Goal: Information Seeking & Learning: Check status

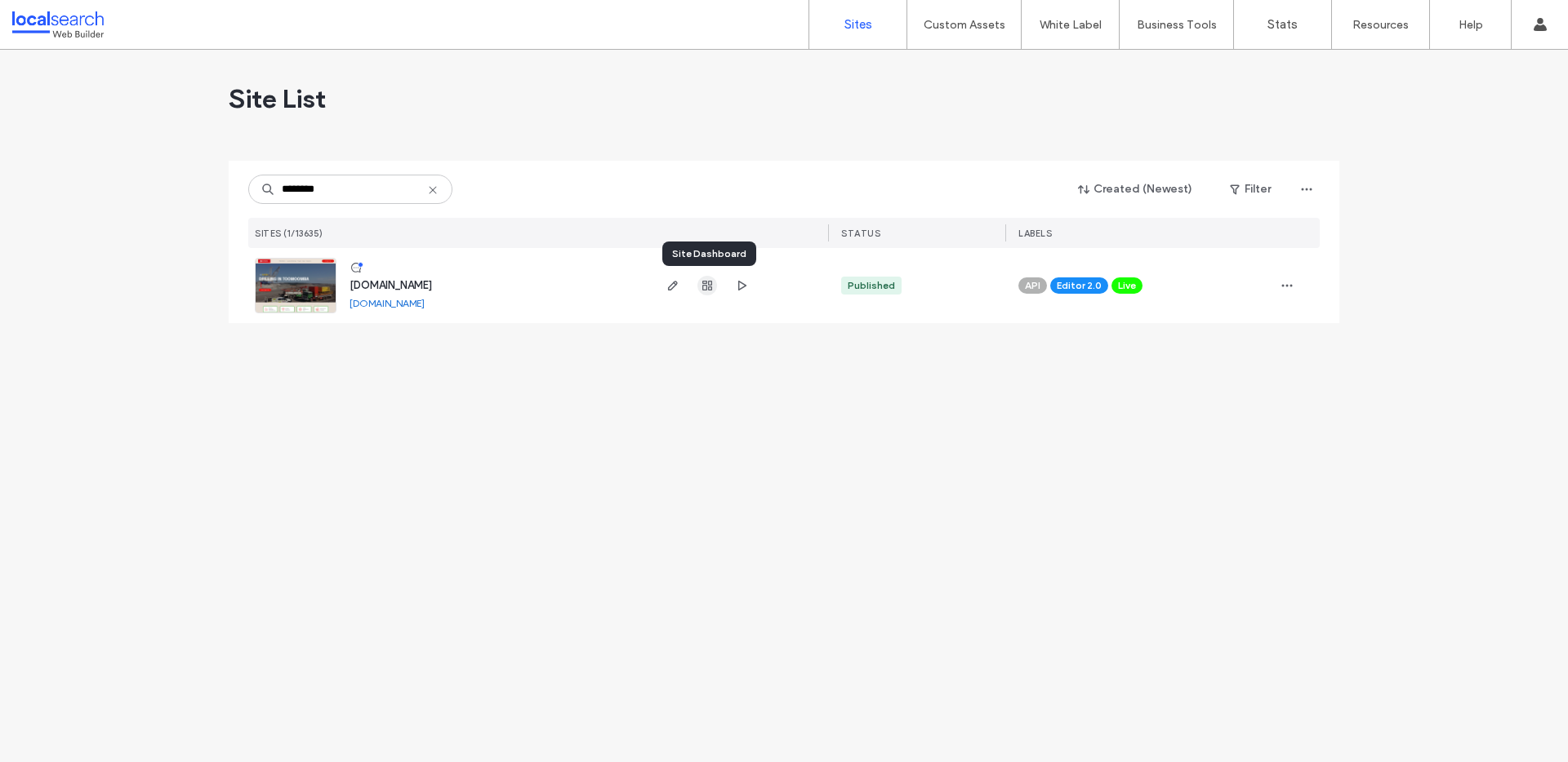
type input "********"
click at [704, 287] on icon "button" at bounding box center [707, 286] width 13 height 13
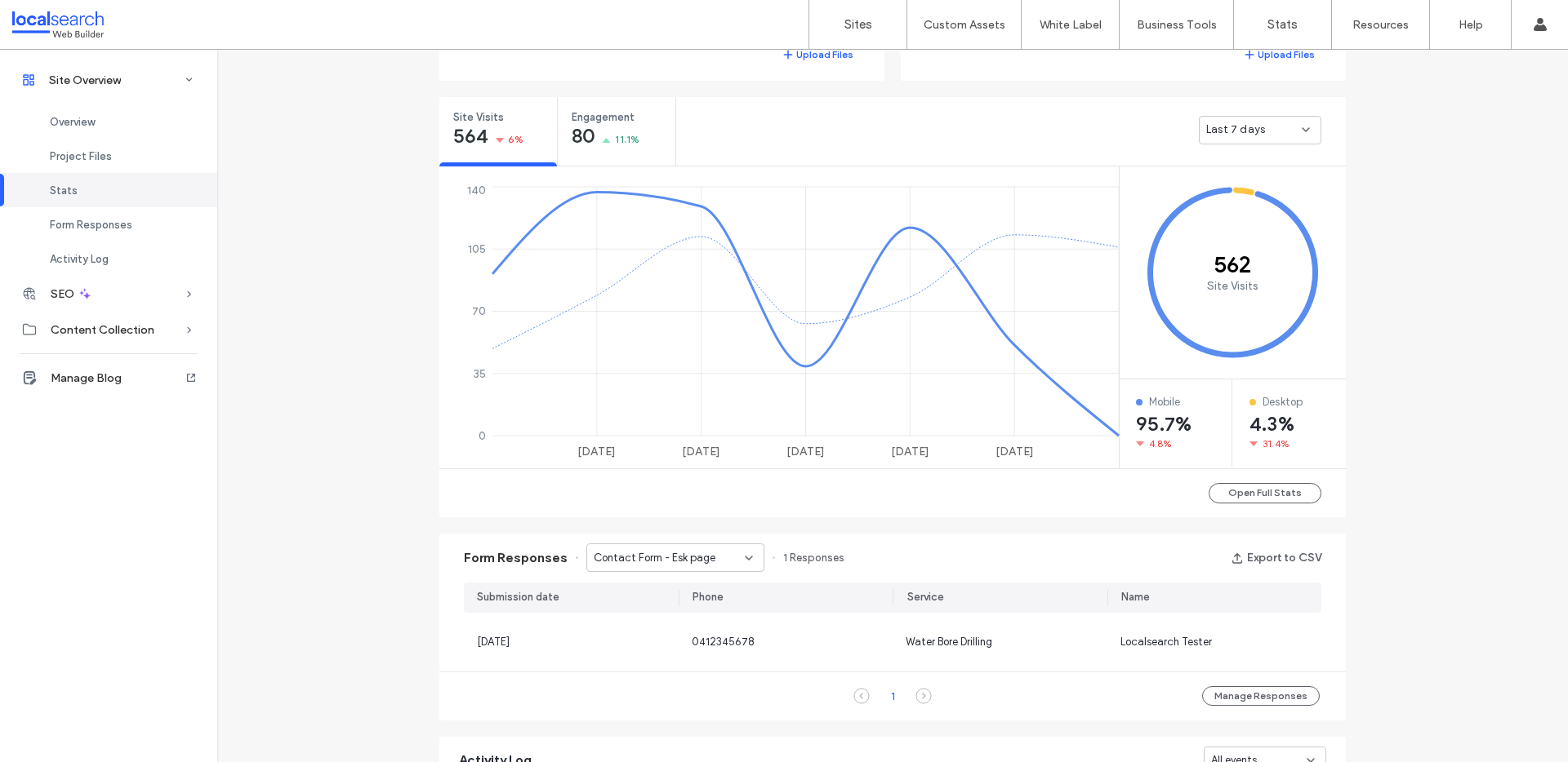
scroll to position [449, 0]
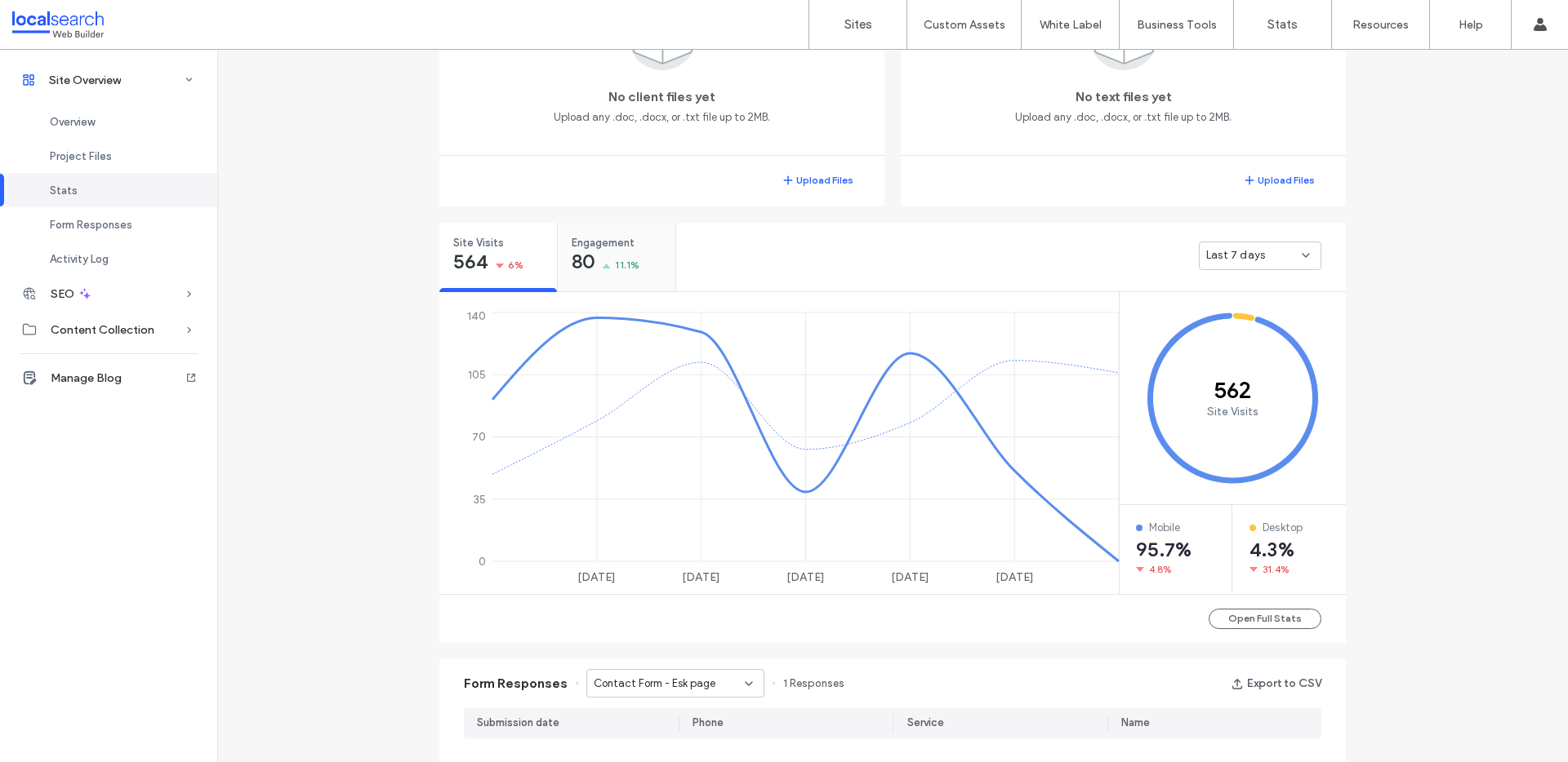
click at [615, 260] on span "11.1%" at bounding box center [628, 265] width 25 height 16
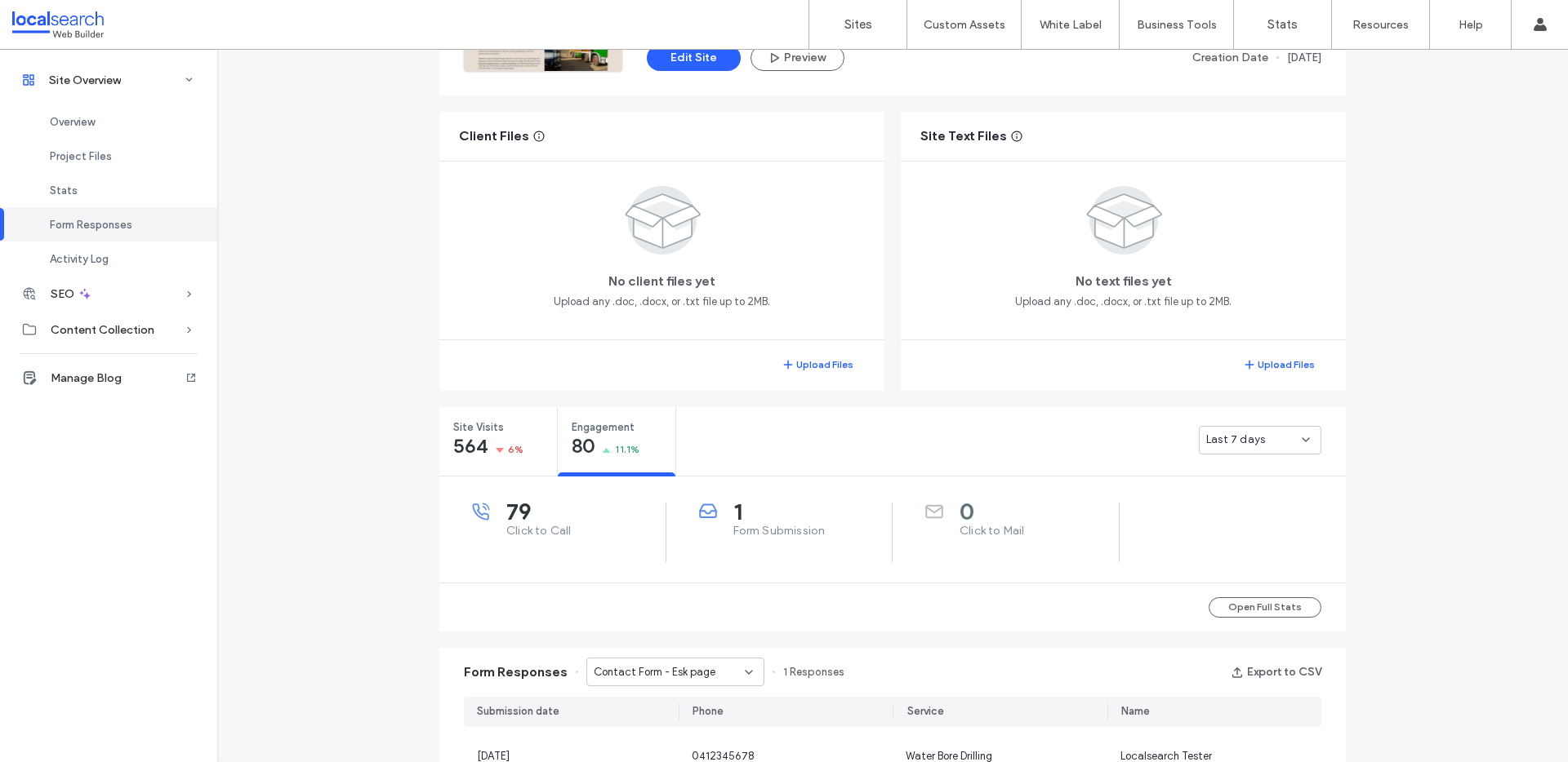
scroll to position [234, 0]
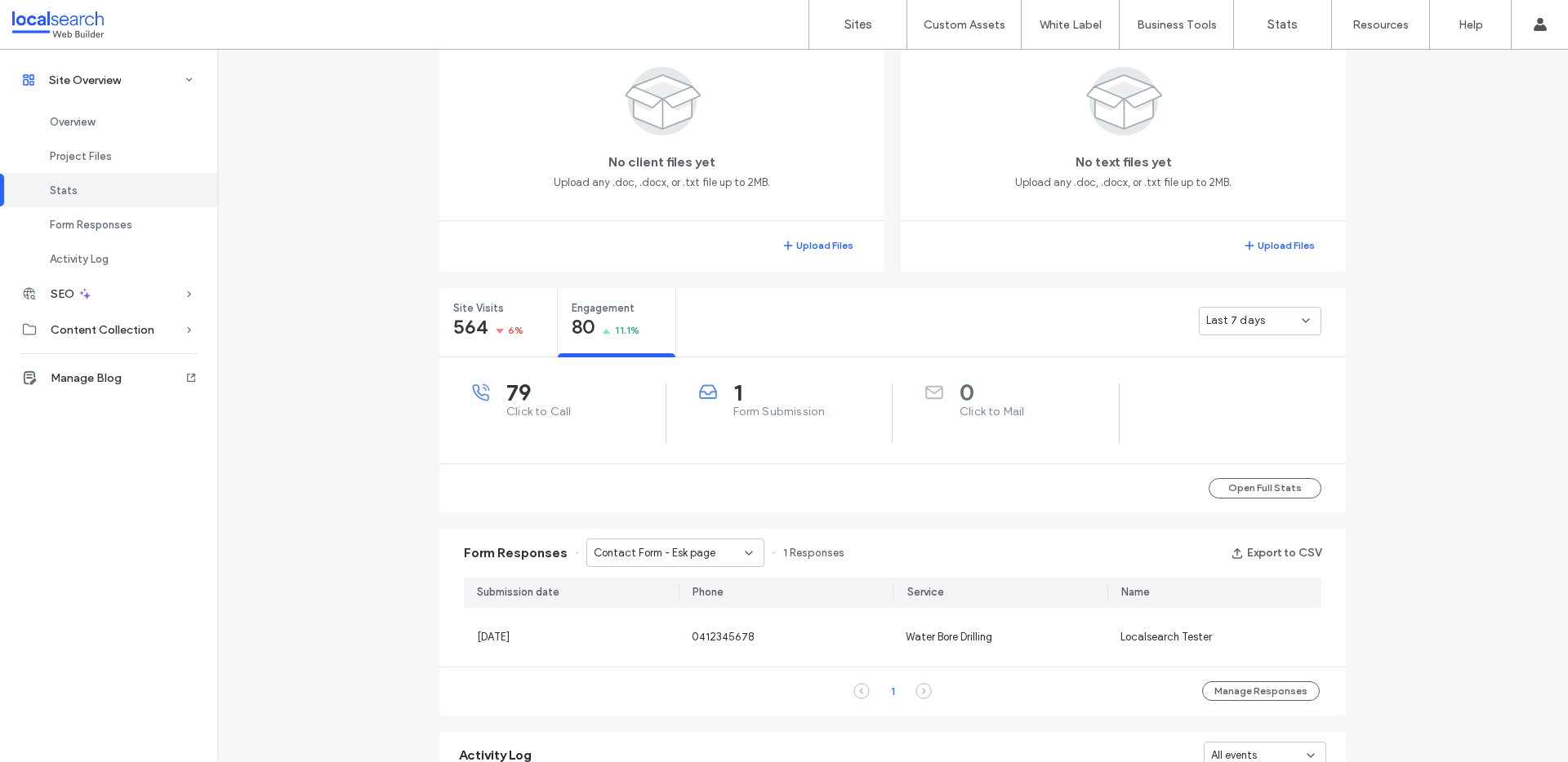
scroll to position [393, 0]
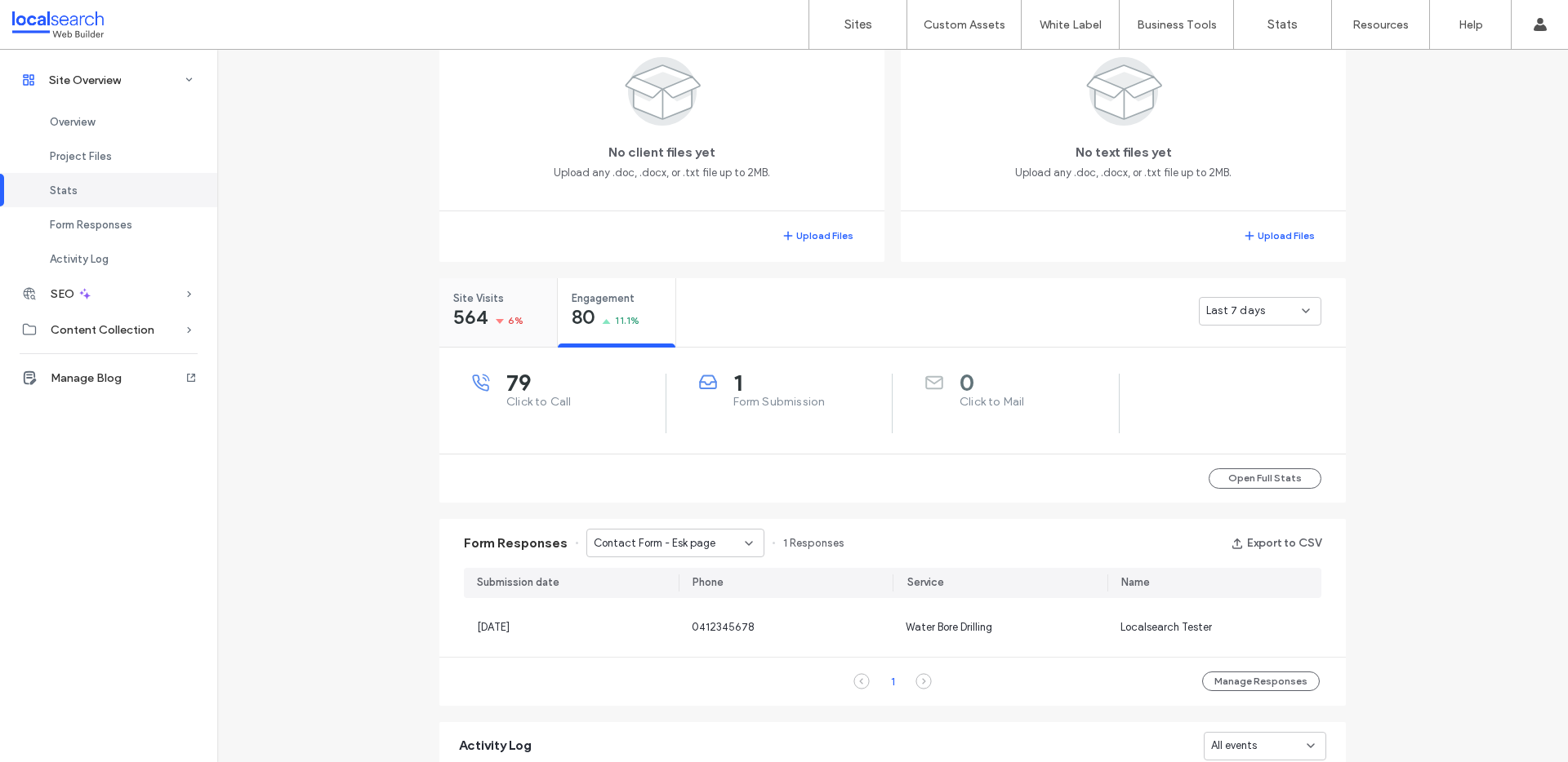
click at [475, 300] on span "Site Visits" at bounding box center [493, 299] width 79 height 16
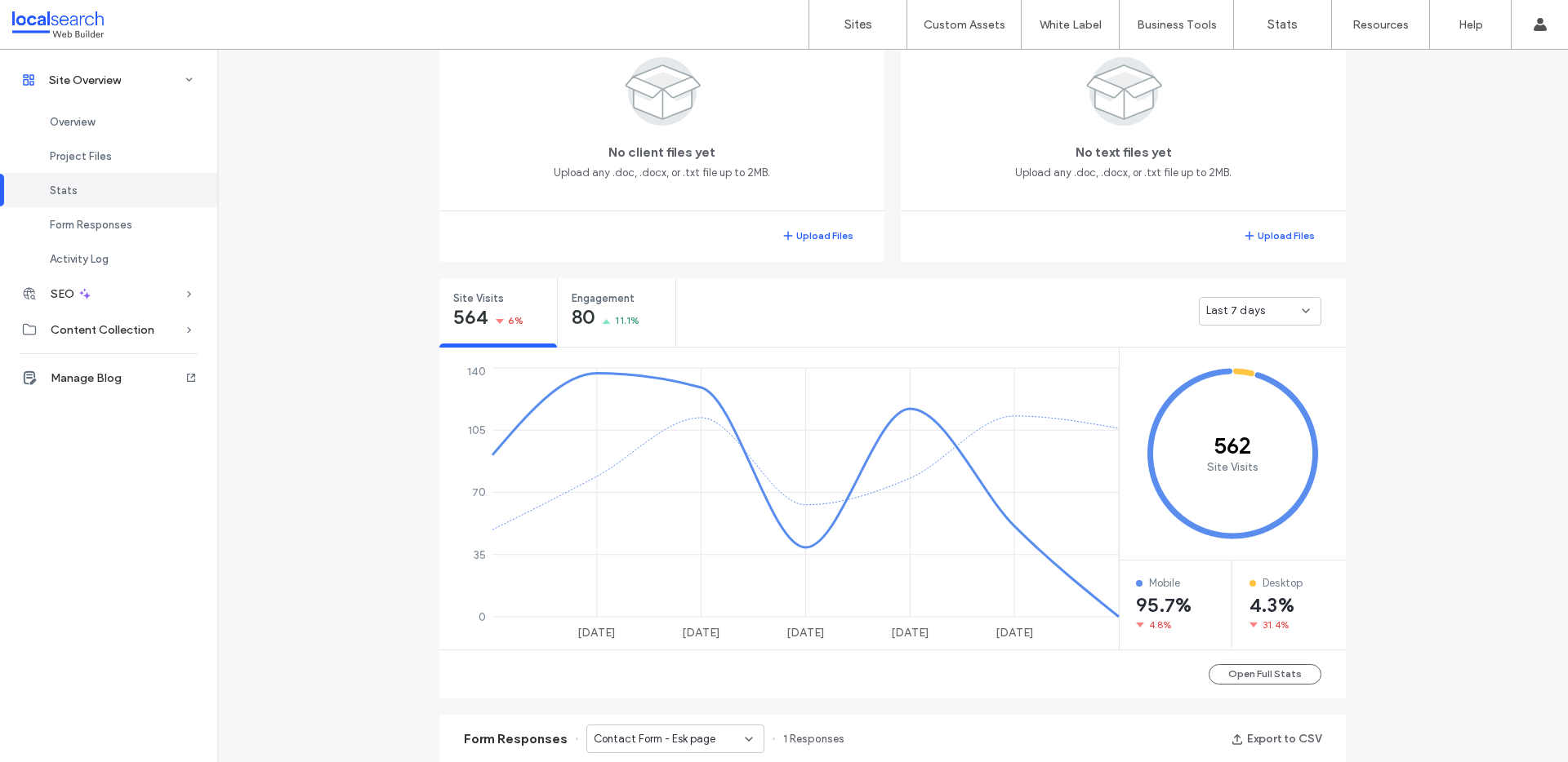
click at [1269, 312] on div "Last 7 days" at bounding box center [1253, 311] width 95 height 16
click at [1270, 402] on div "Last 30 days" at bounding box center [1253, 397] width 121 height 29
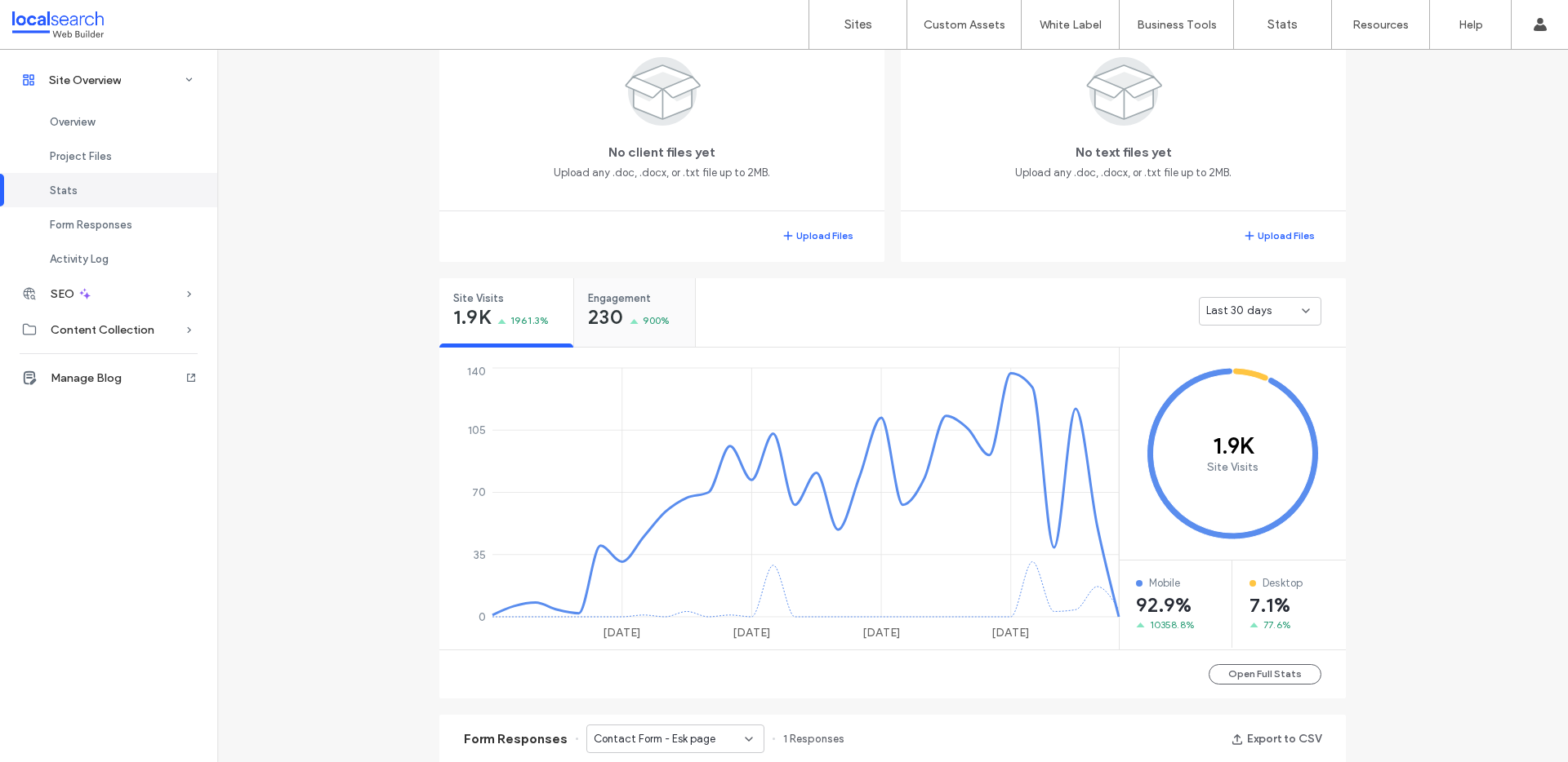
click at [664, 301] on span "Engagement" at bounding box center [628, 299] width 81 height 16
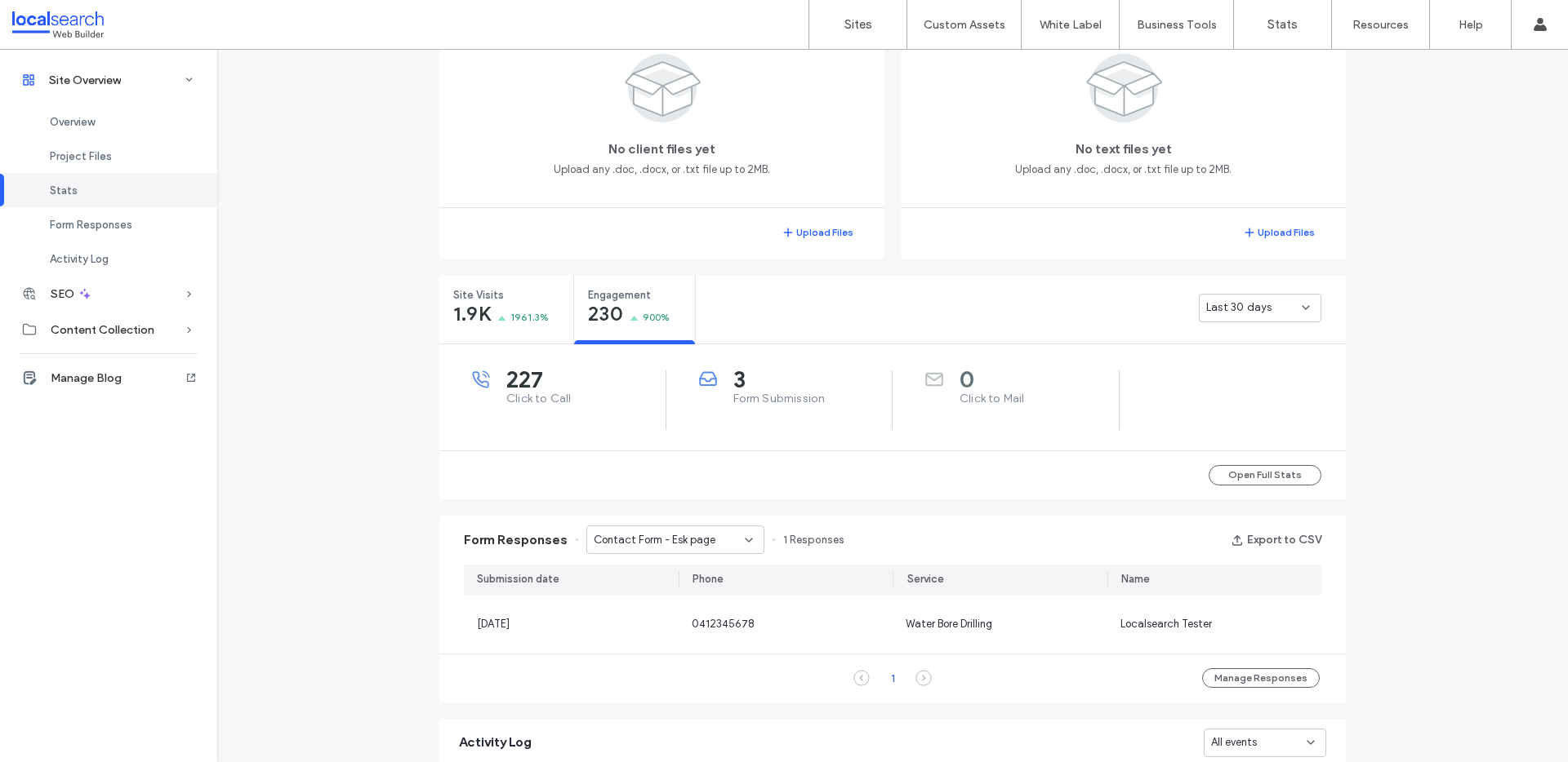
scroll to position [394, 0]
drag, startPoint x: 501, startPoint y: 383, endPoint x: 592, endPoint y: 381, distance: 91.0
click at [592, 381] on span "227" at bounding box center [586, 382] width 159 height 16
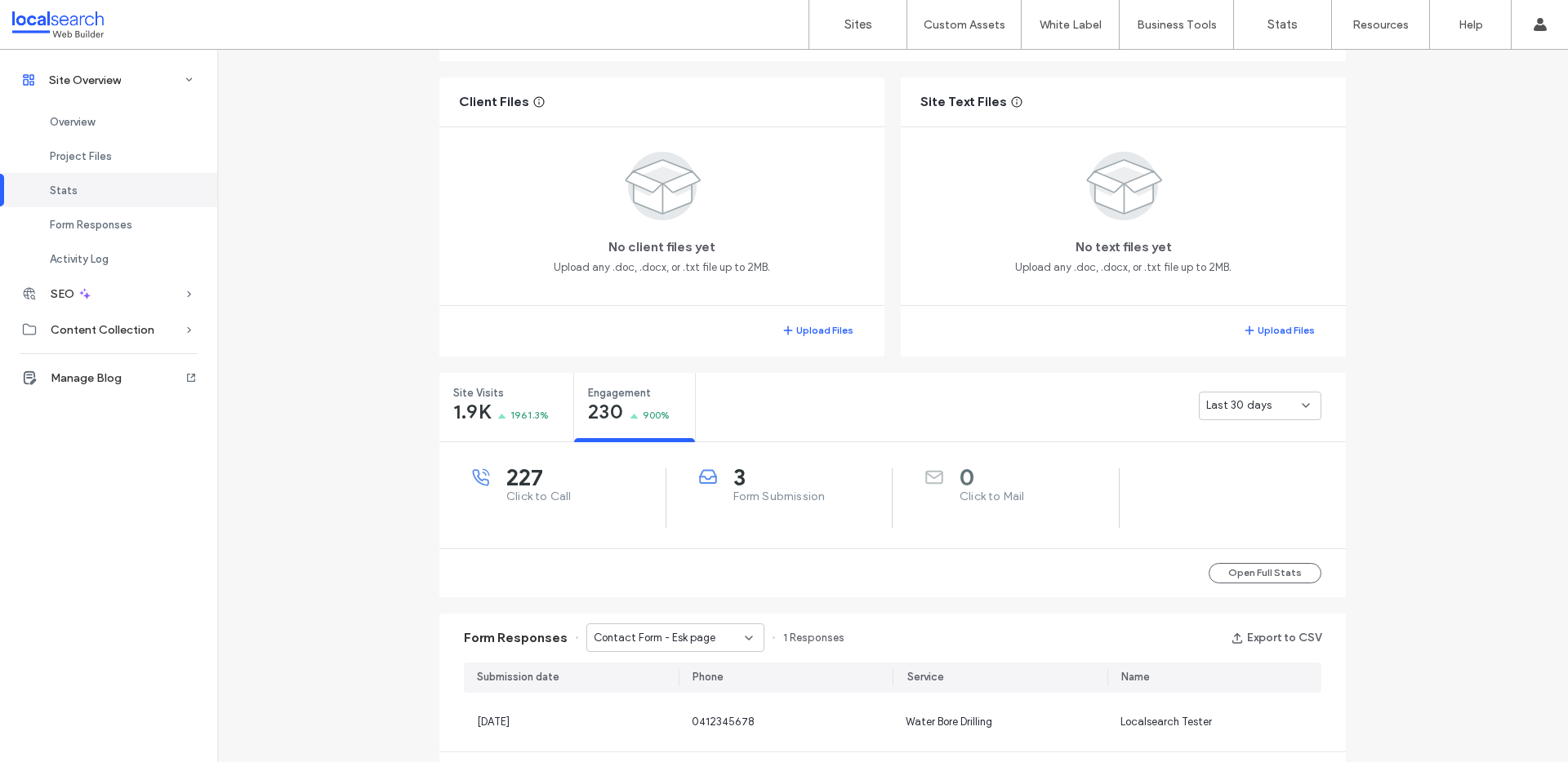
scroll to position [72, 0]
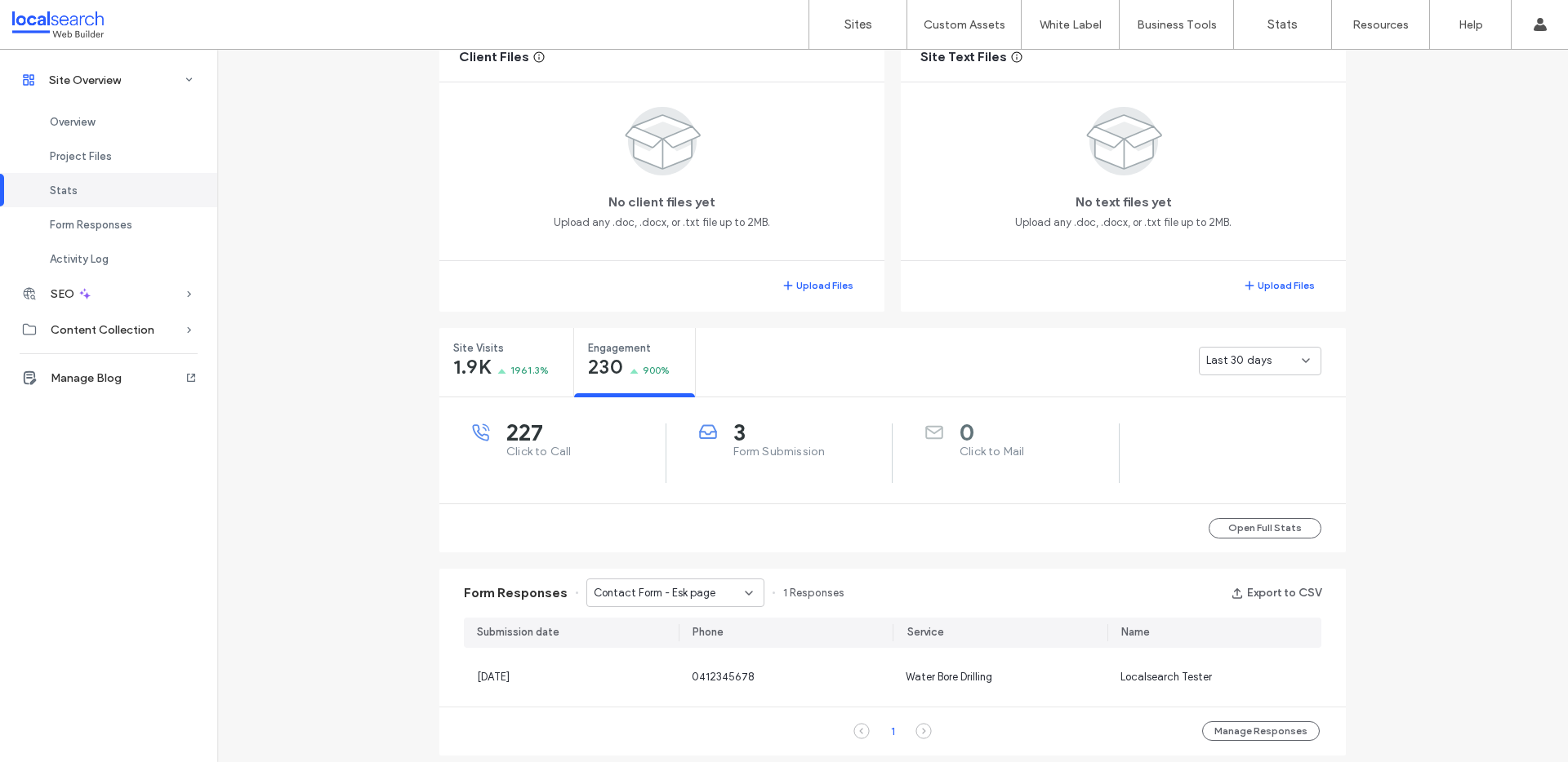
scroll to position [347, 0]
click at [342, 429] on div "Site Overview [DOMAIN_NAME] Site ID: 4049f68f [URL][DOMAIN_NAME] Editor 2.0 Pub…" at bounding box center [892, 467] width 1350 height 1529
drag, startPoint x: 726, startPoint y: 424, endPoint x: 750, endPoint y: 432, distance: 25.3
click at [750, 432] on div "3 Form Submission" at bounding box center [796, 438] width 194 height 37
click at [750, 432] on span "3" at bounding box center [813, 429] width 159 height 16
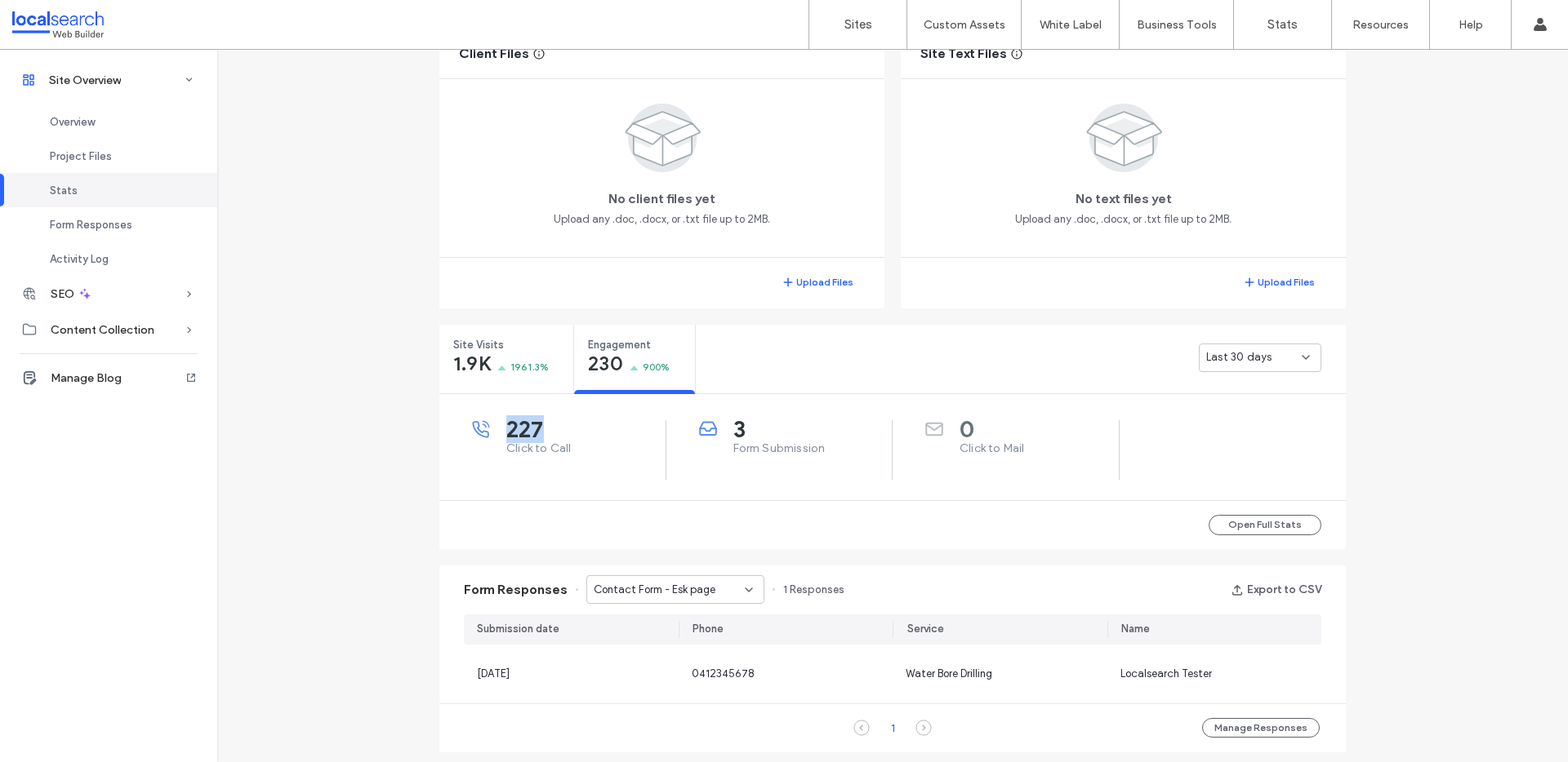
drag, startPoint x: 509, startPoint y: 428, endPoint x: 569, endPoint y: 434, distance: 60.3
click at [569, 434] on span "227" at bounding box center [586, 429] width 159 height 16
click at [568, 435] on span "227" at bounding box center [586, 429] width 159 height 16
click at [1379, 466] on div "Site Overview [DOMAIN_NAME] Site ID: 4049f68f [URL][DOMAIN_NAME] Editor 2.0 Pub…" at bounding box center [892, 467] width 1350 height 1529
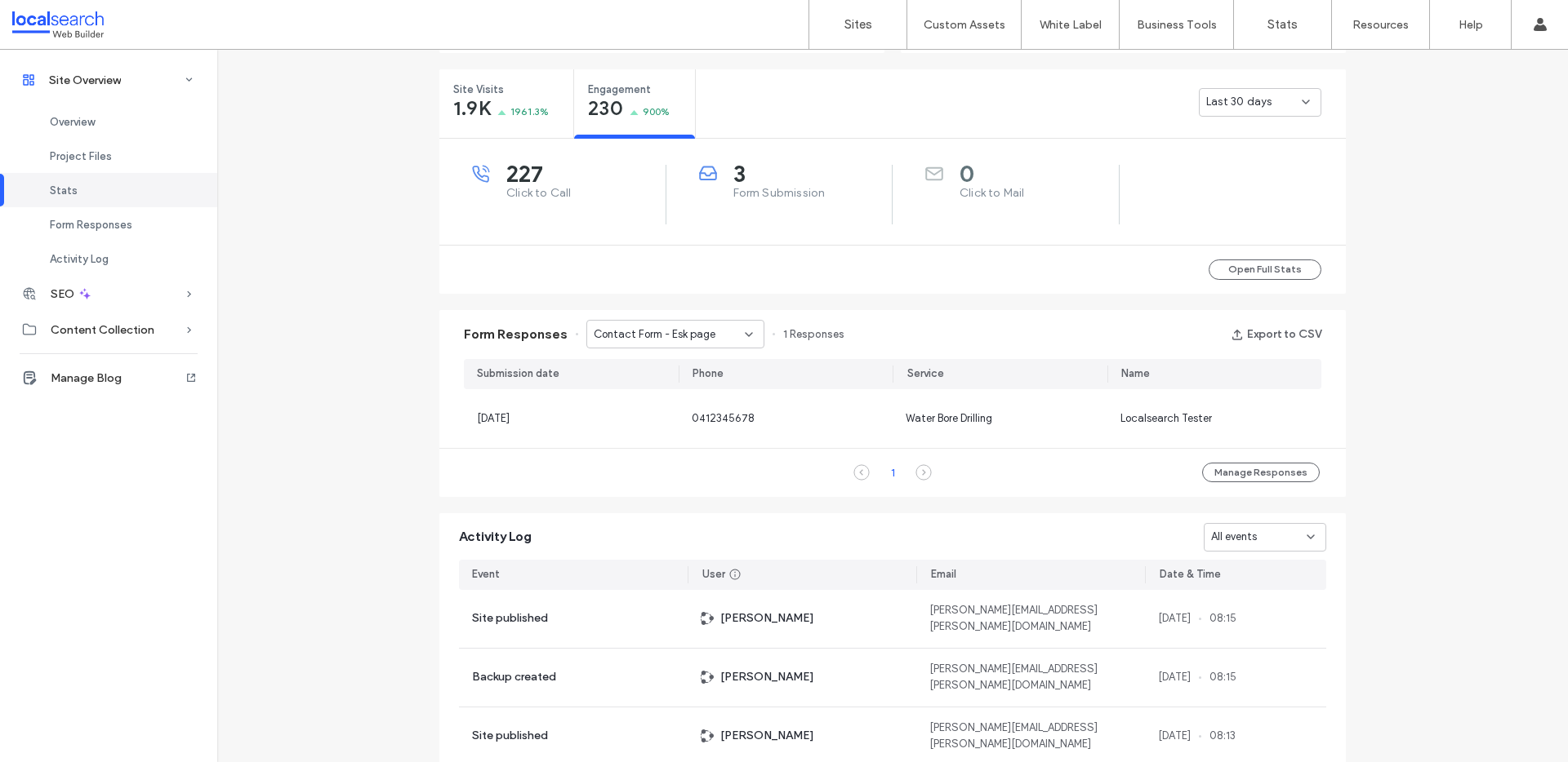
scroll to position [723, 0]
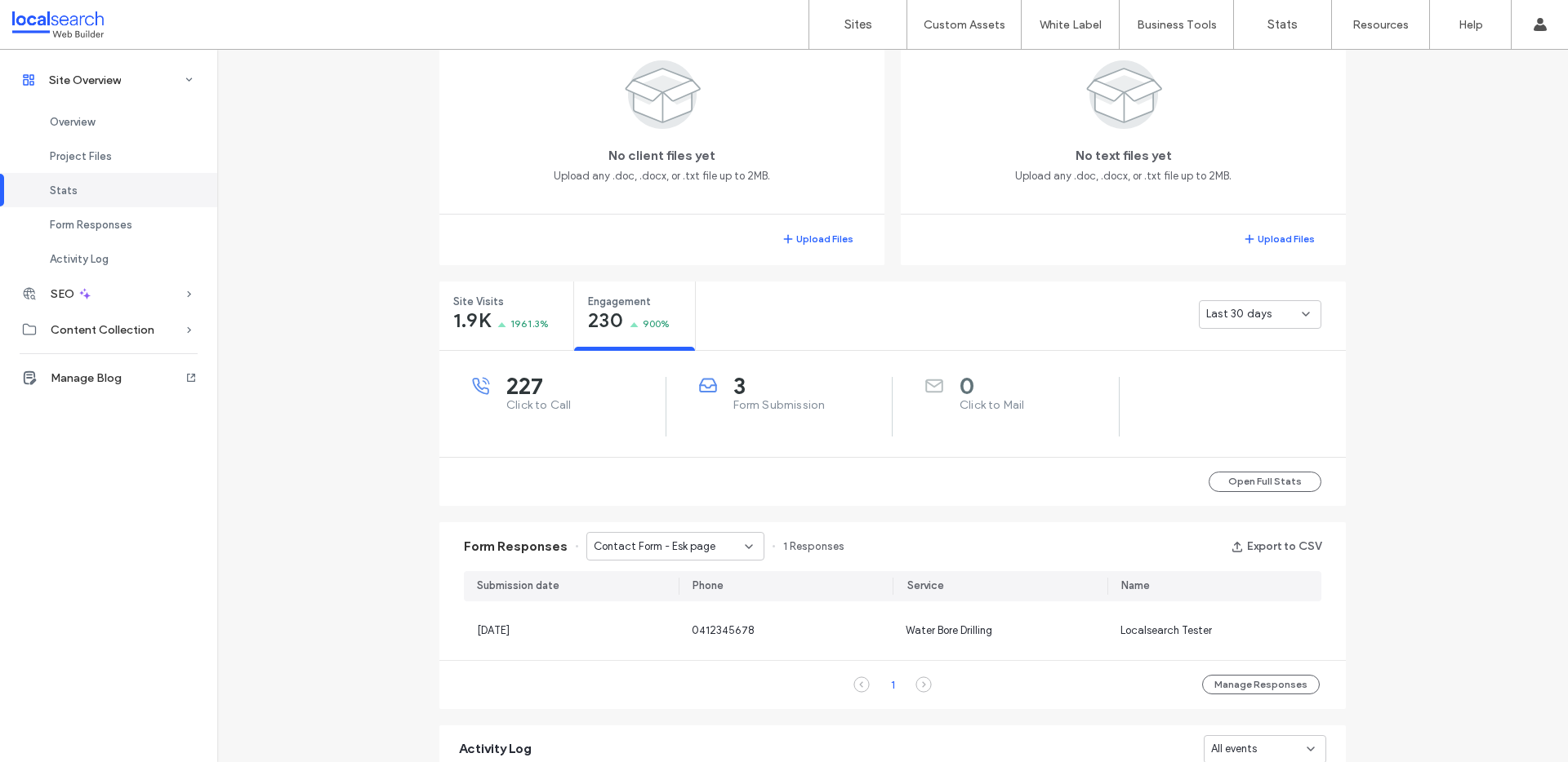
scroll to position [5, 0]
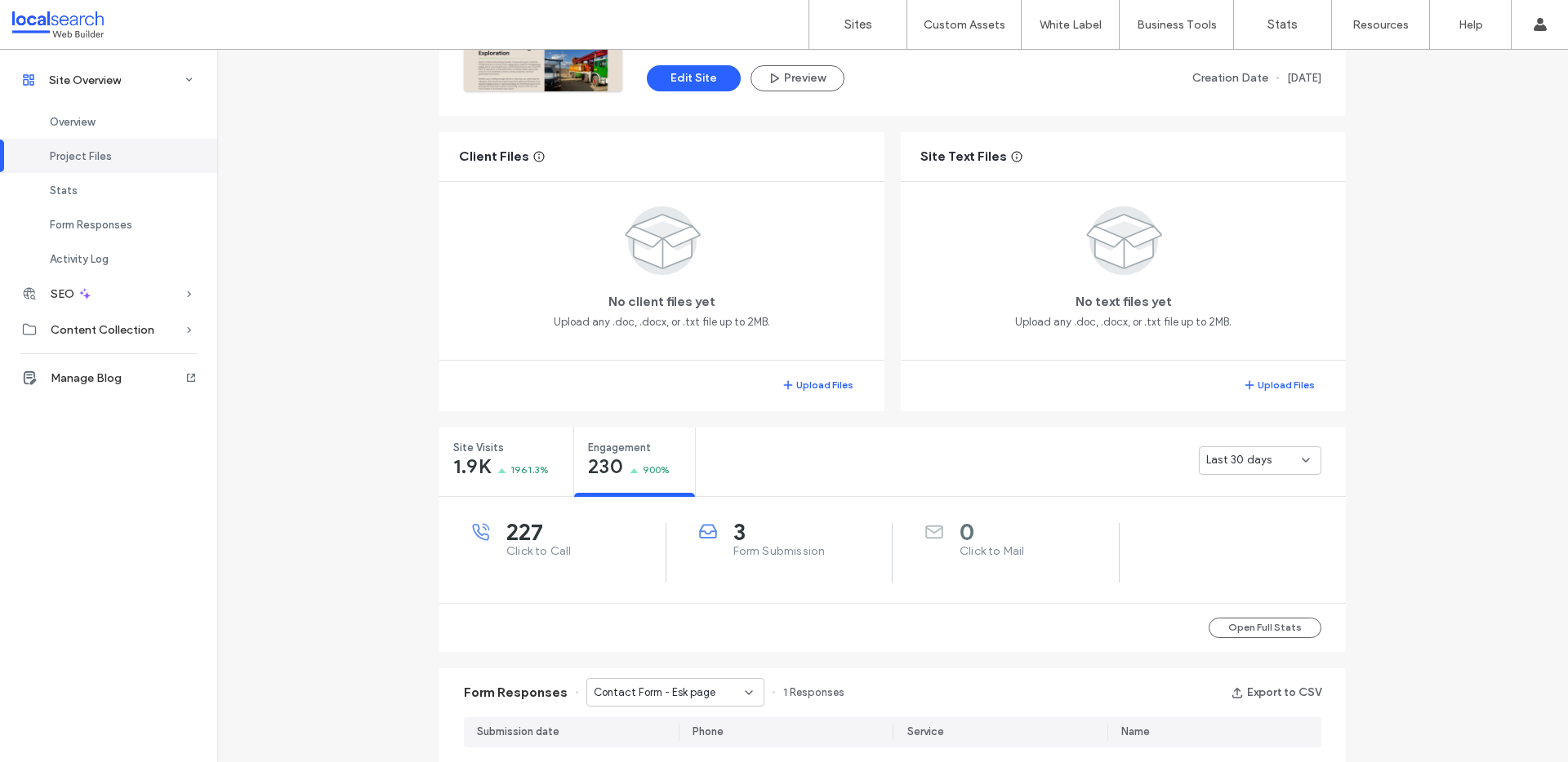
scroll to position [282, 0]
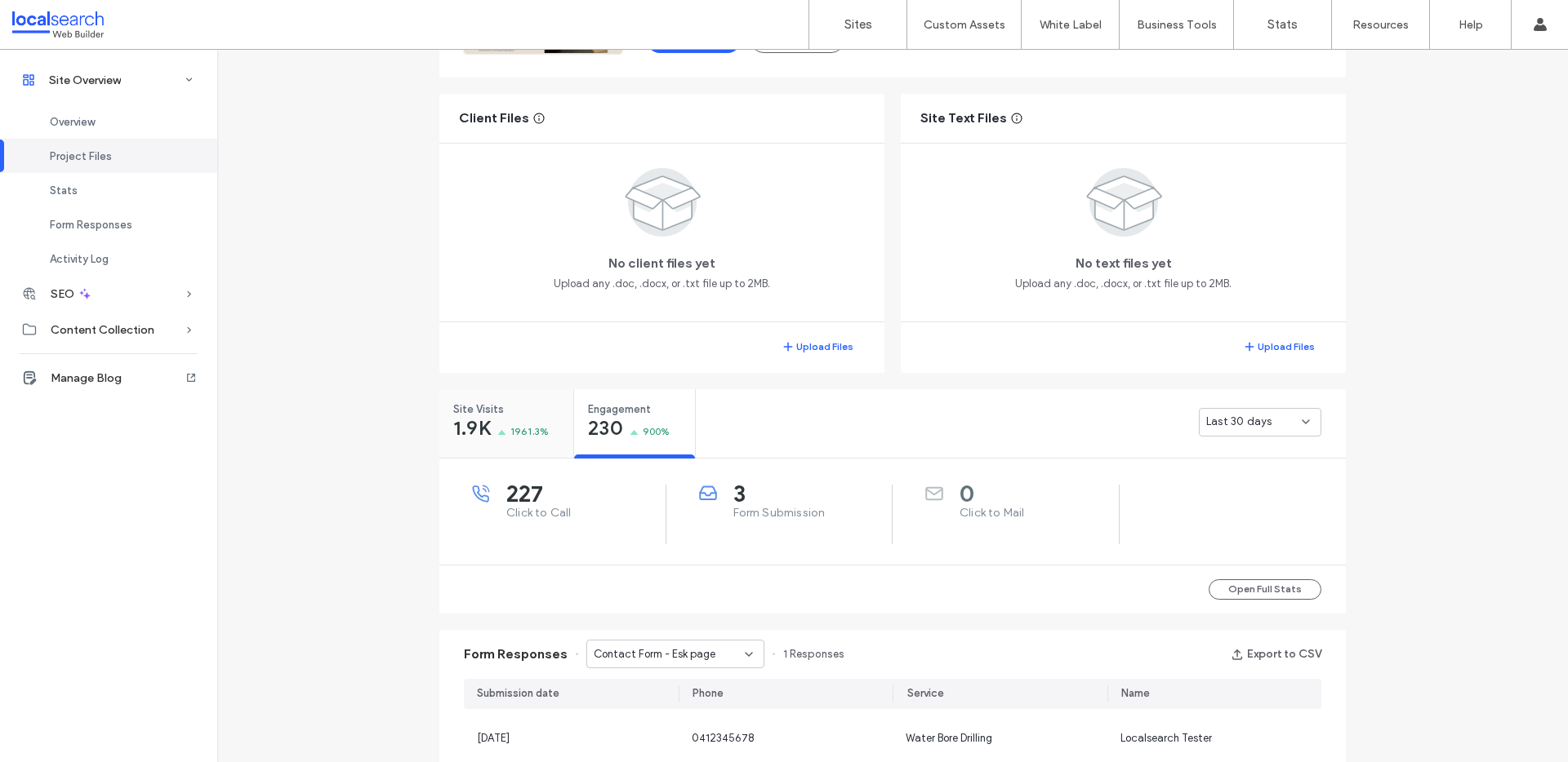
click at [488, 435] on div "1.9K 1961.3%" at bounding box center [501, 430] width 95 height 20
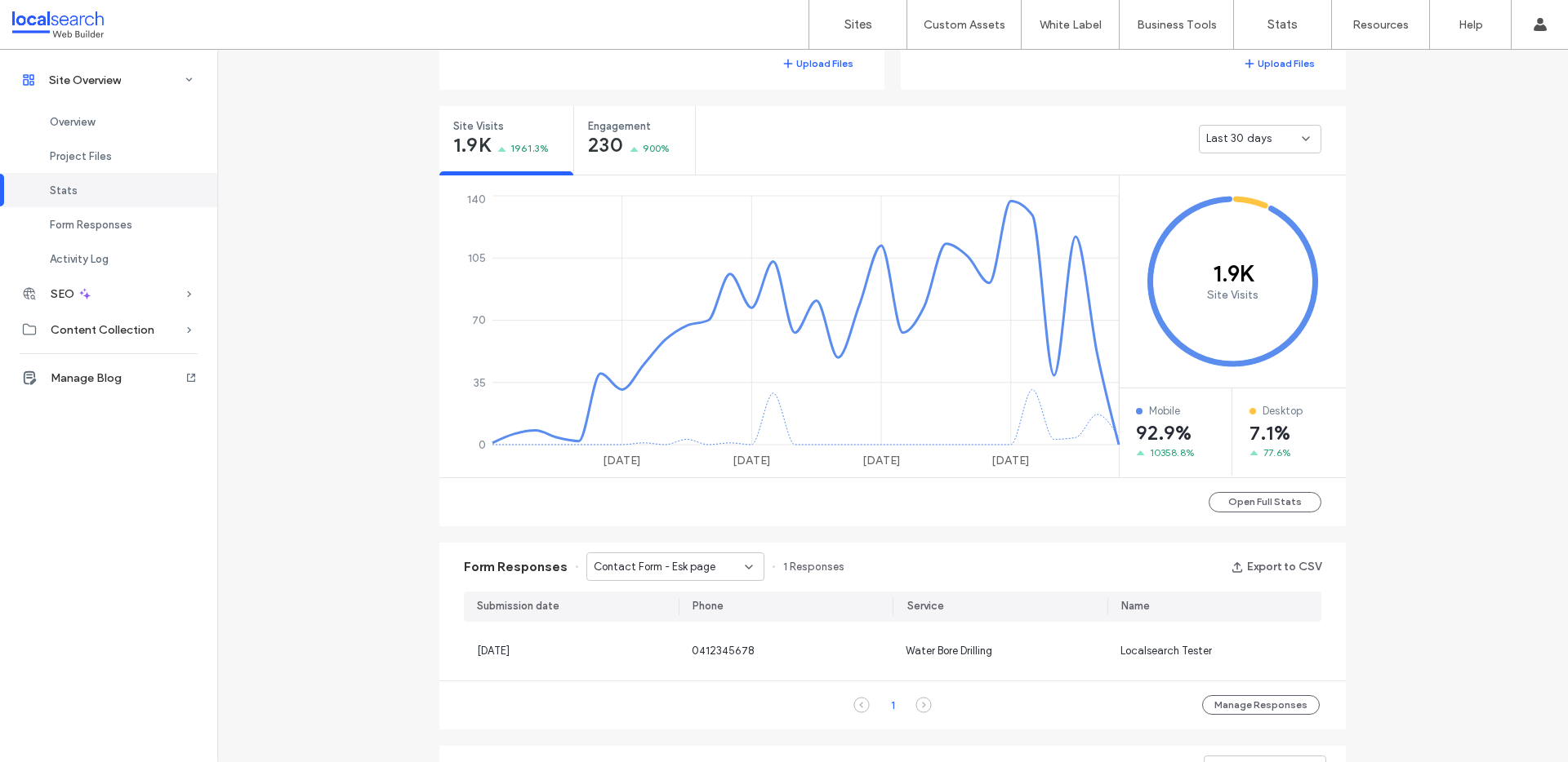
scroll to position [625, 0]
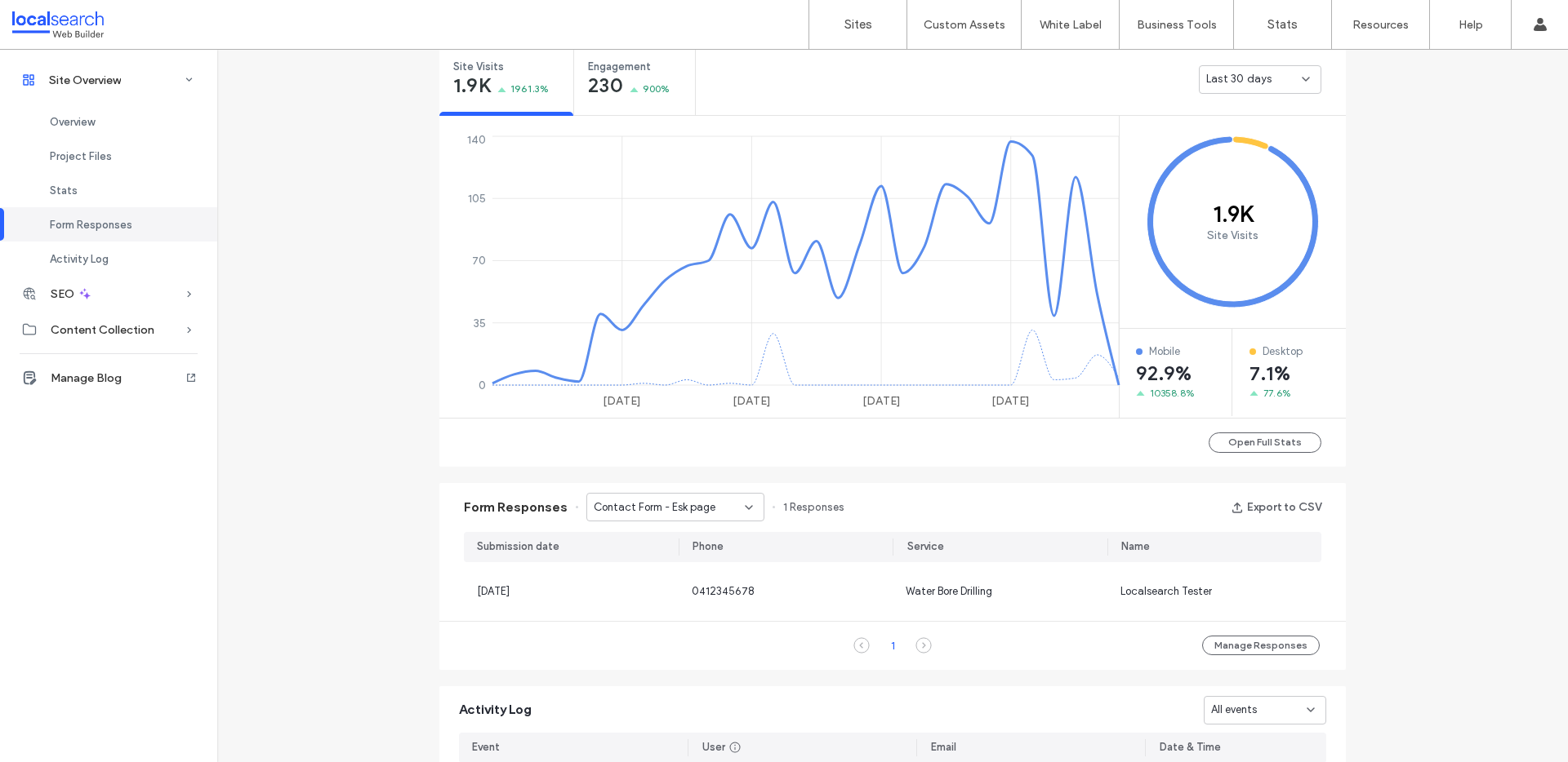
scroll to position [762, 0]
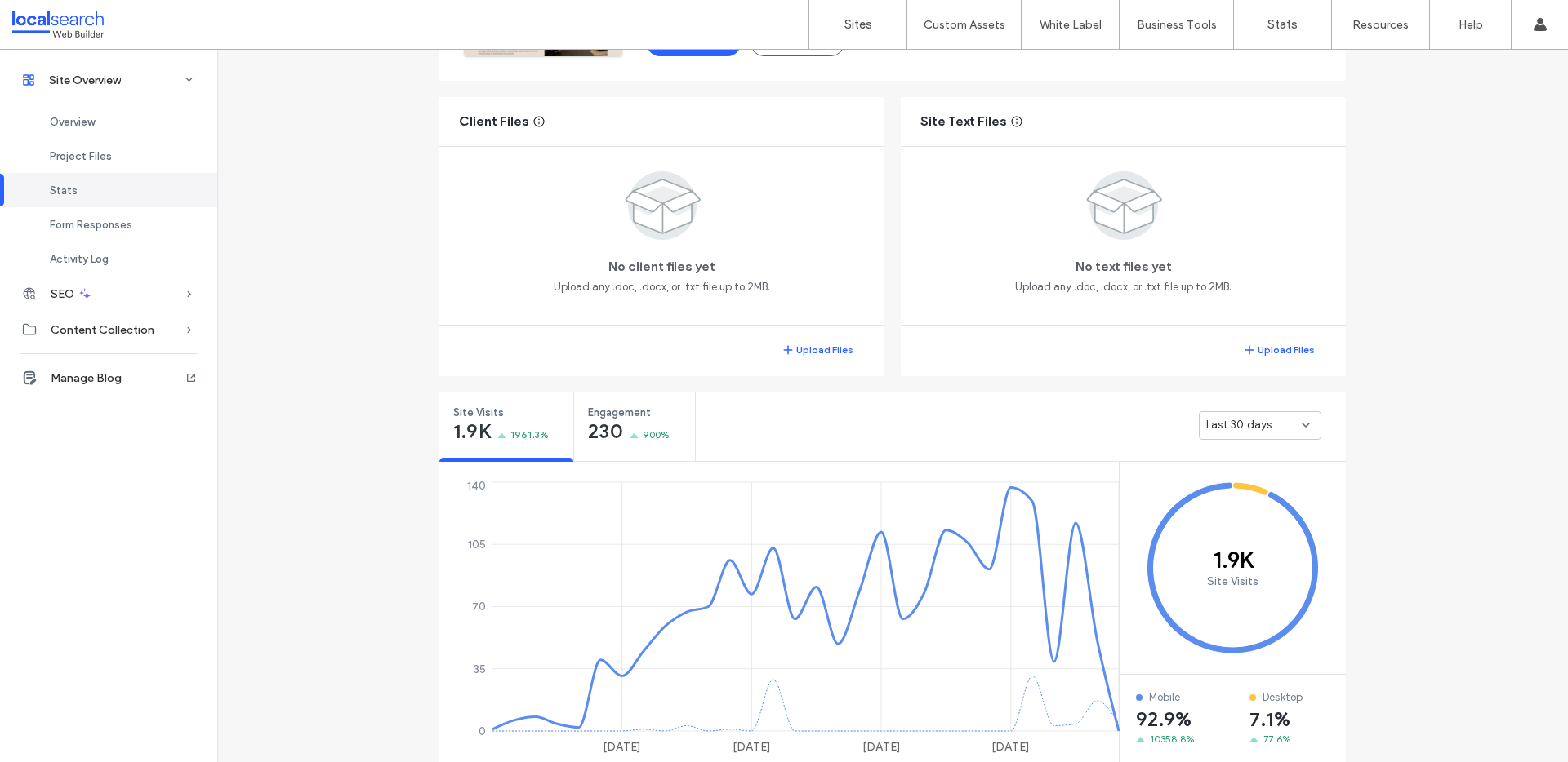
scroll to position [276, 0]
click at [614, 415] on span "Engagement" at bounding box center [628, 416] width 81 height 16
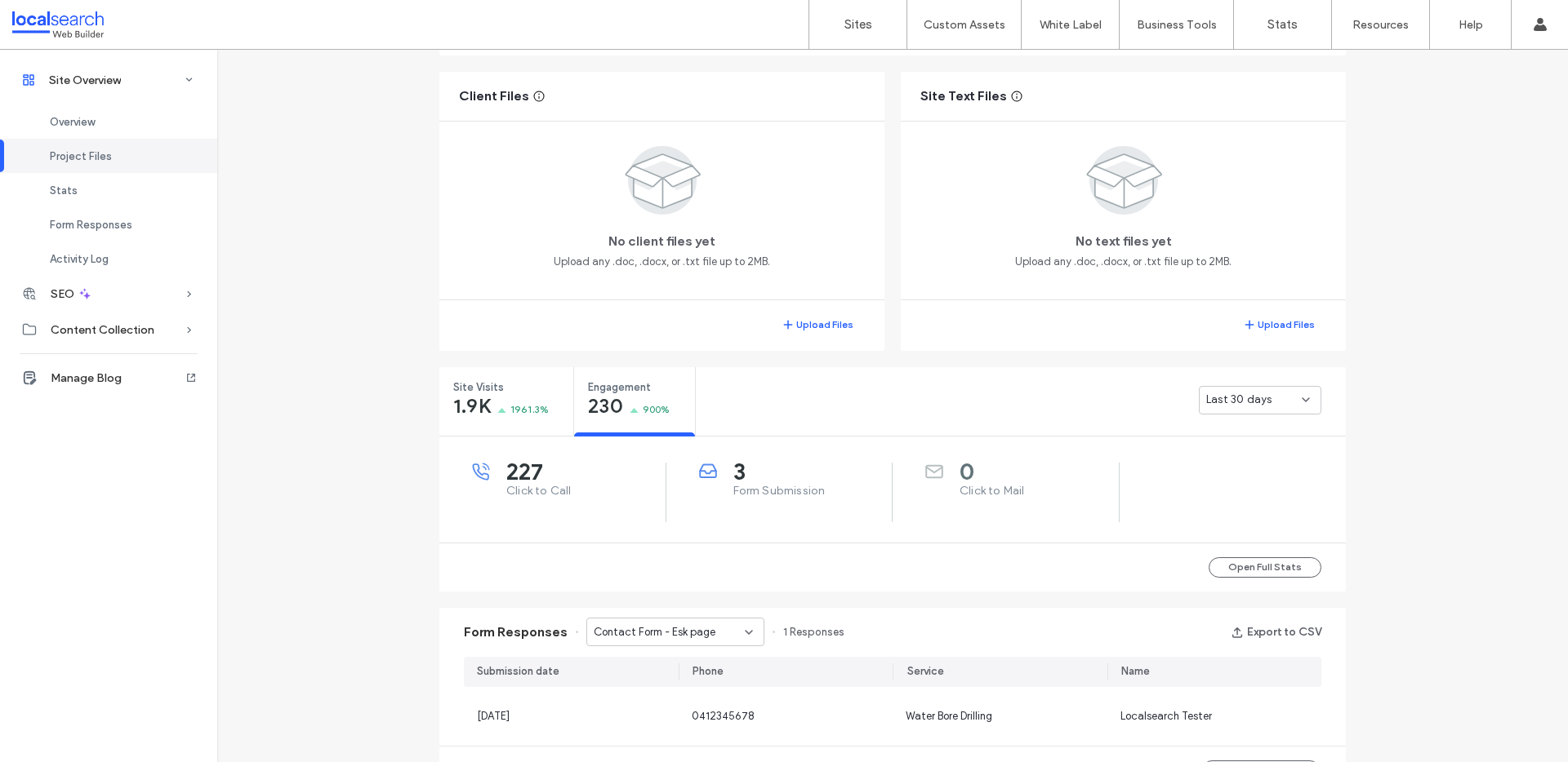
click at [1391, 451] on div "Site Overview [DOMAIN_NAME] Site ID: 4049f68f [URL][DOMAIN_NAME] Editor 2.0 Pub…" at bounding box center [892, 510] width 1350 height 1529
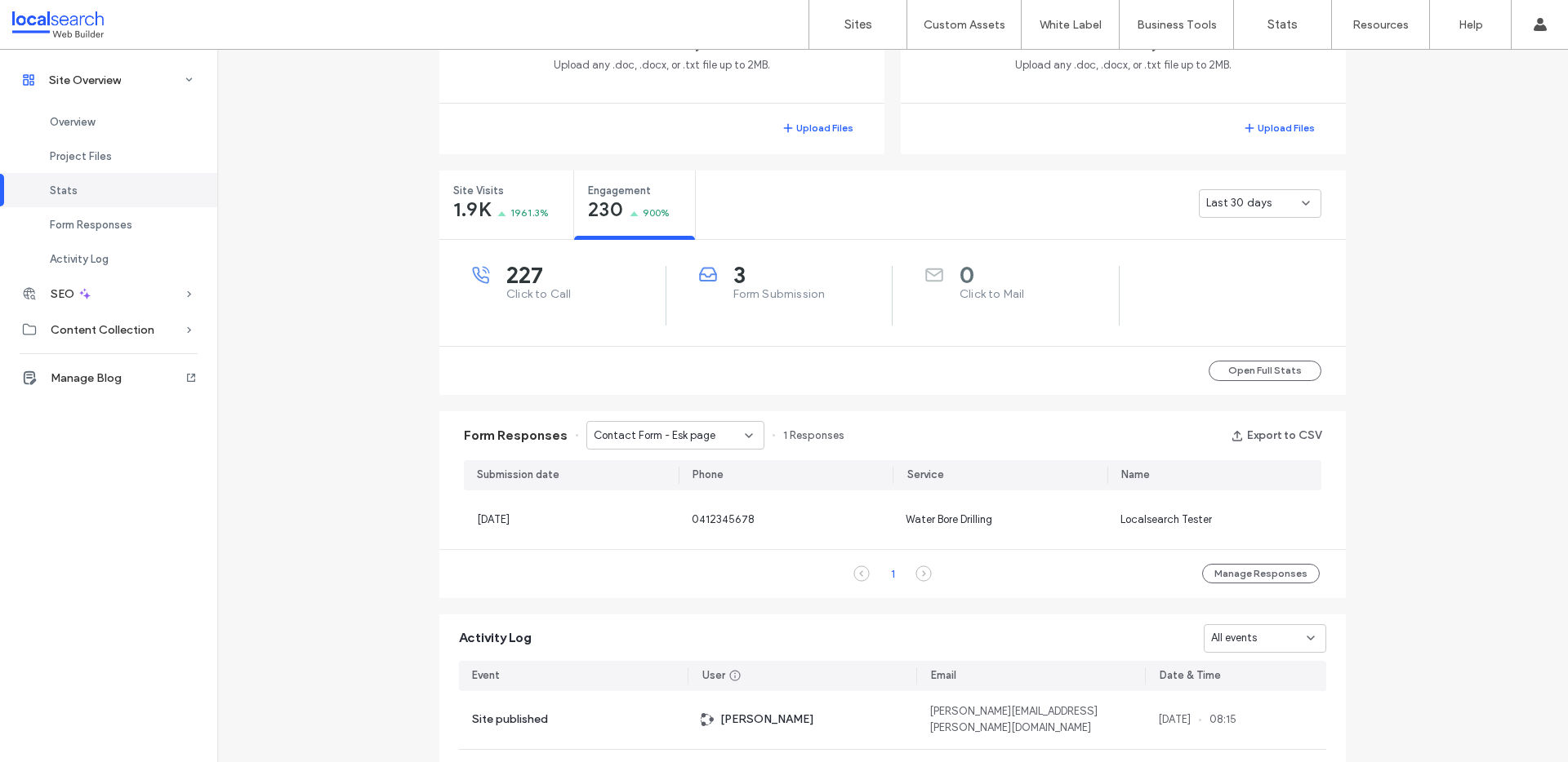
scroll to position [502, 0]
click at [1250, 378] on button "Open Full Stats" at bounding box center [1264, 370] width 113 height 21
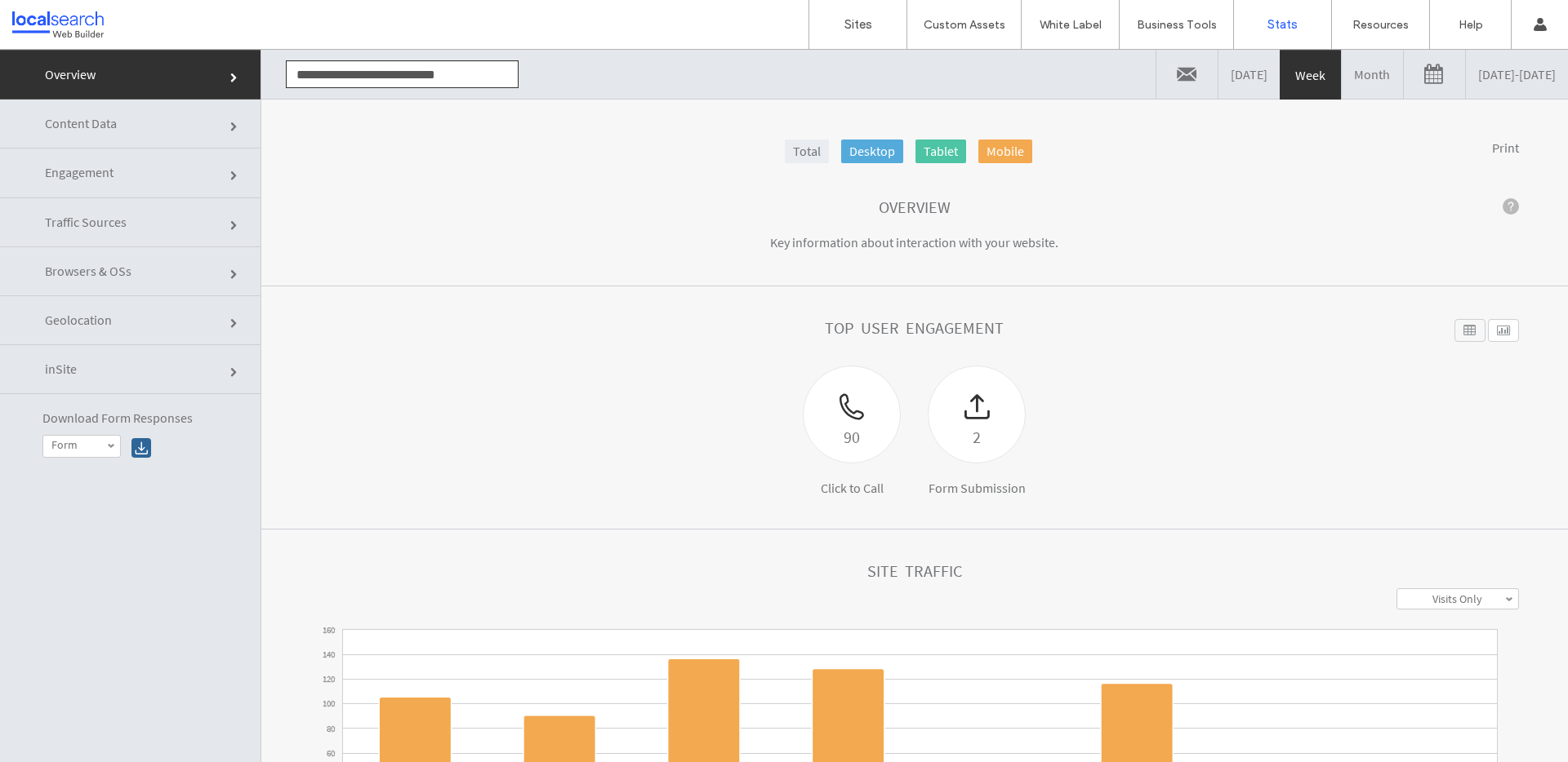
click at [799, 148] on link "Total" at bounding box center [807, 151] width 44 height 24
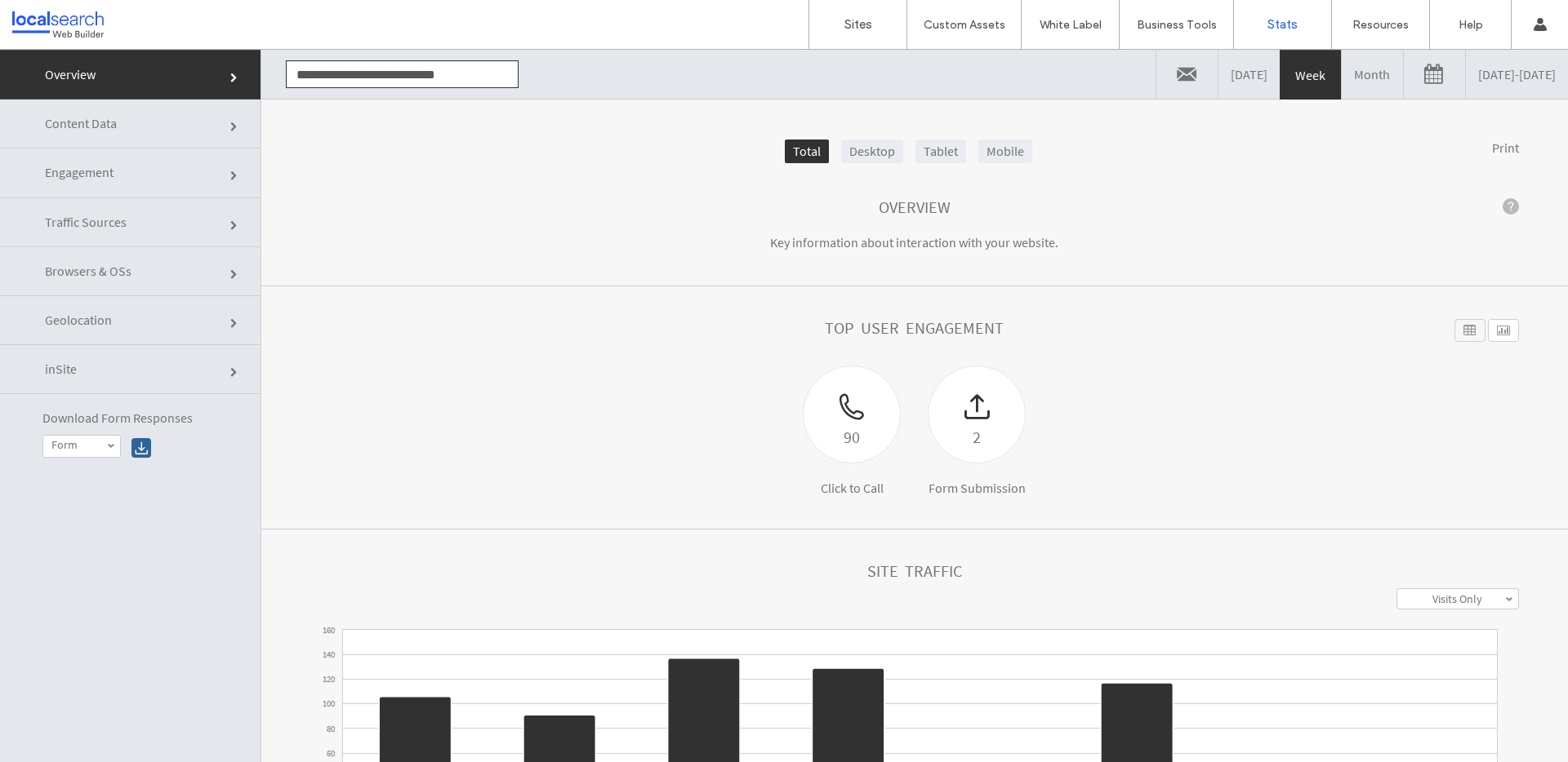
click at [1341, 75] on link "Month" at bounding box center [1372, 75] width 62 height 49
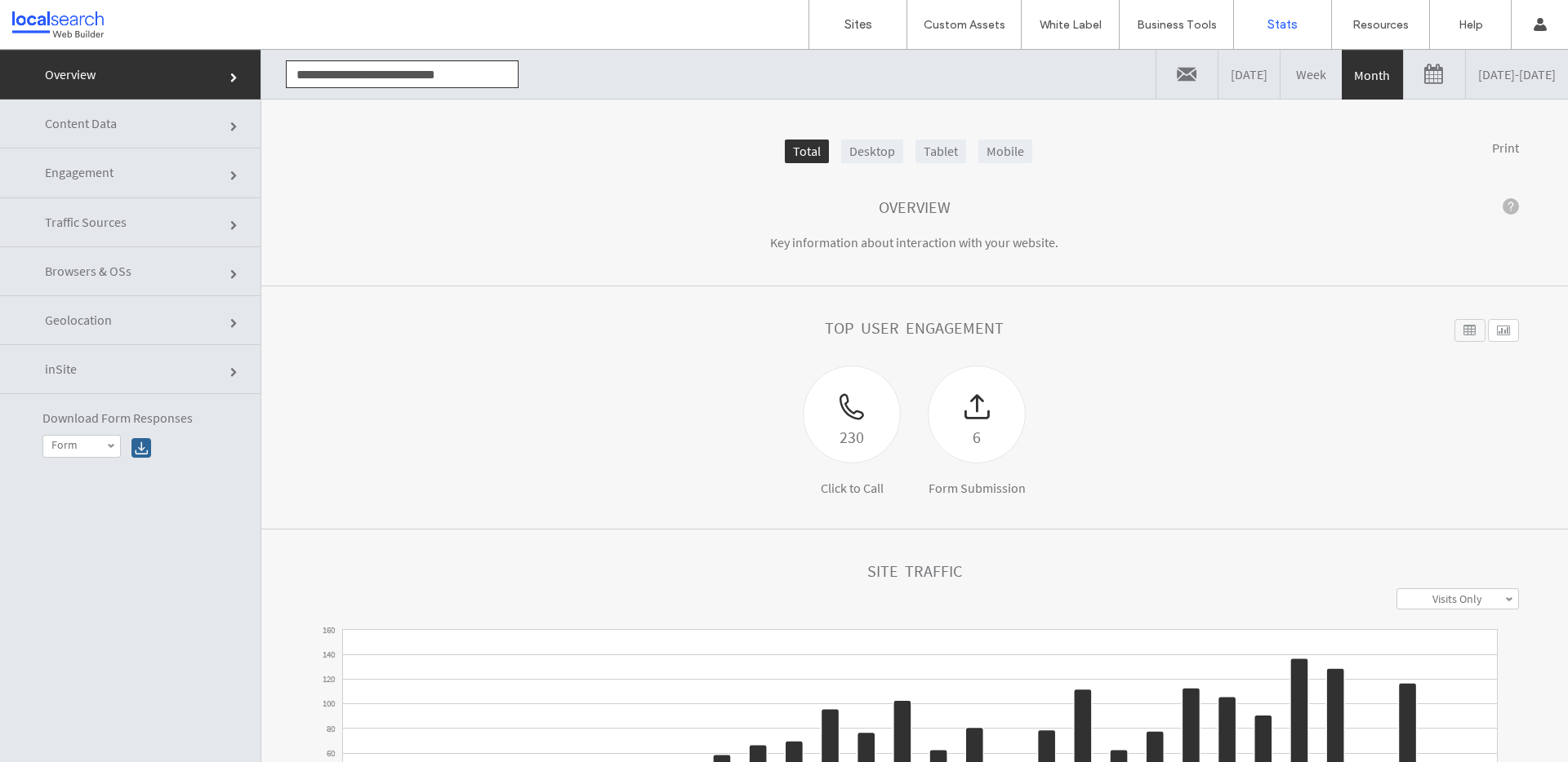
click at [133, 177] on link "Engagement" at bounding box center [130, 173] width 260 height 49
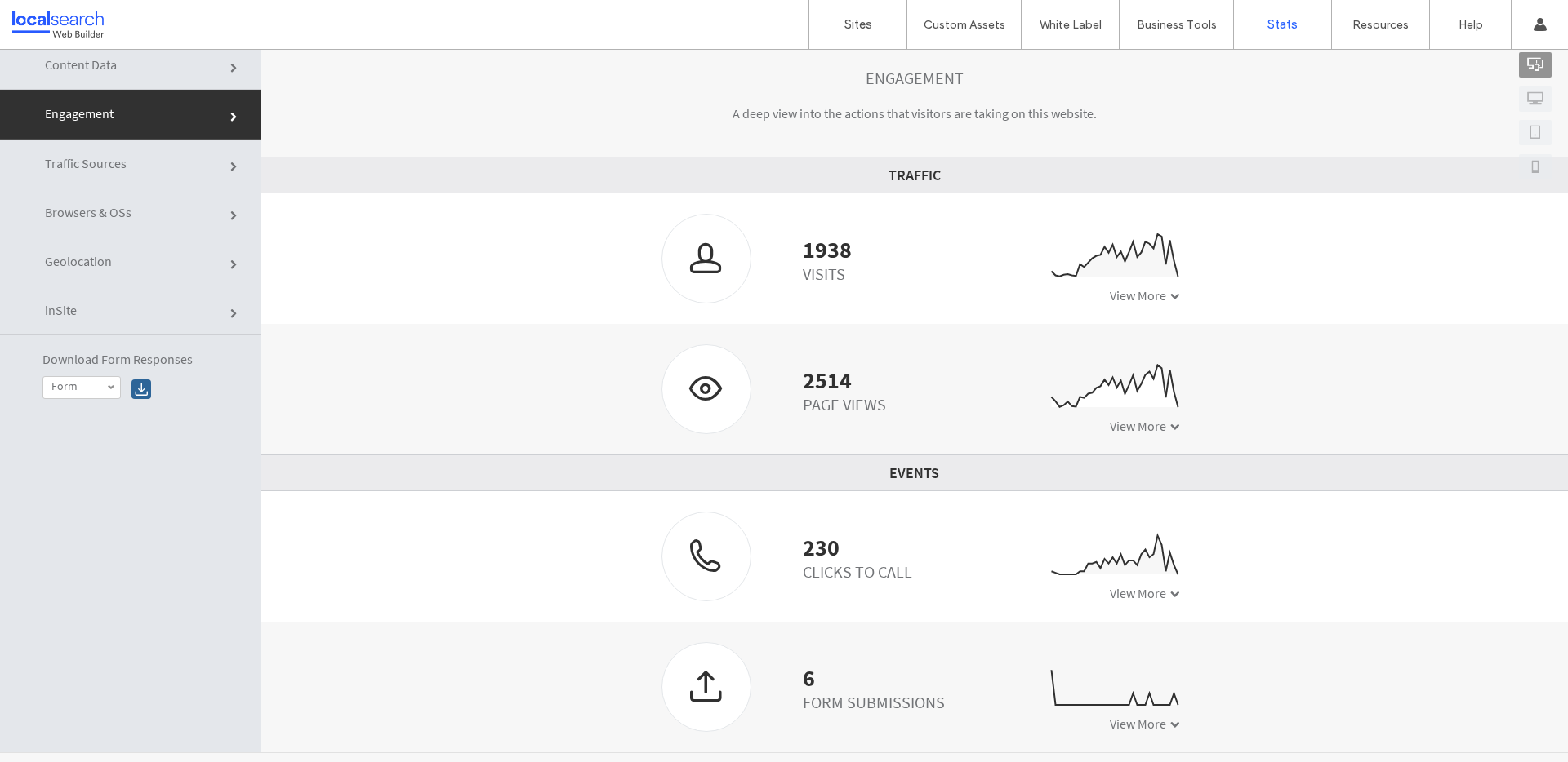
scroll to position [82, 0]
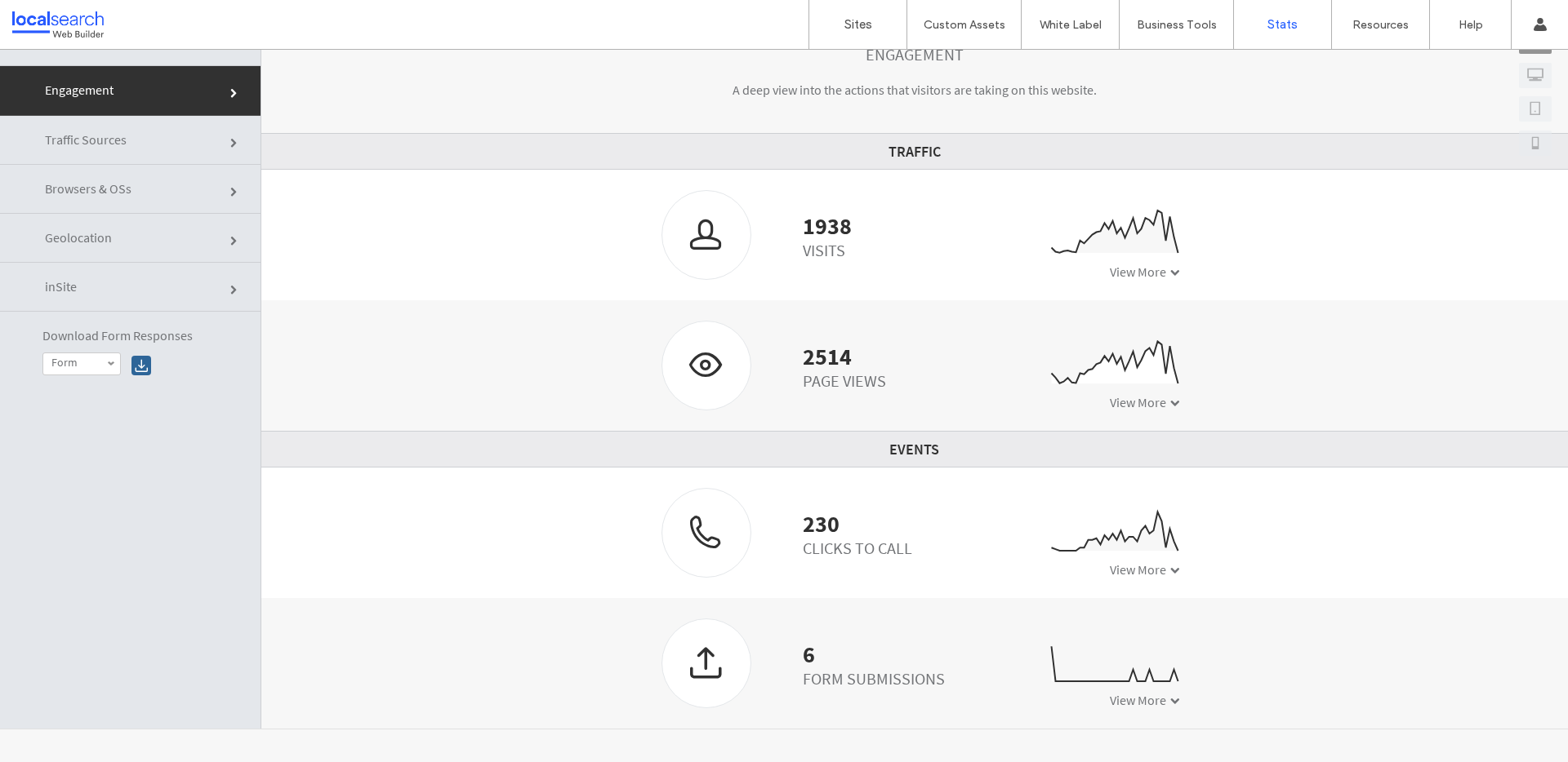
click at [811, 540] on div "Clicks to Call" at bounding box center [857, 548] width 109 height 21
click at [1125, 563] on span "View More" at bounding box center [1138, 570] width 57 height 16
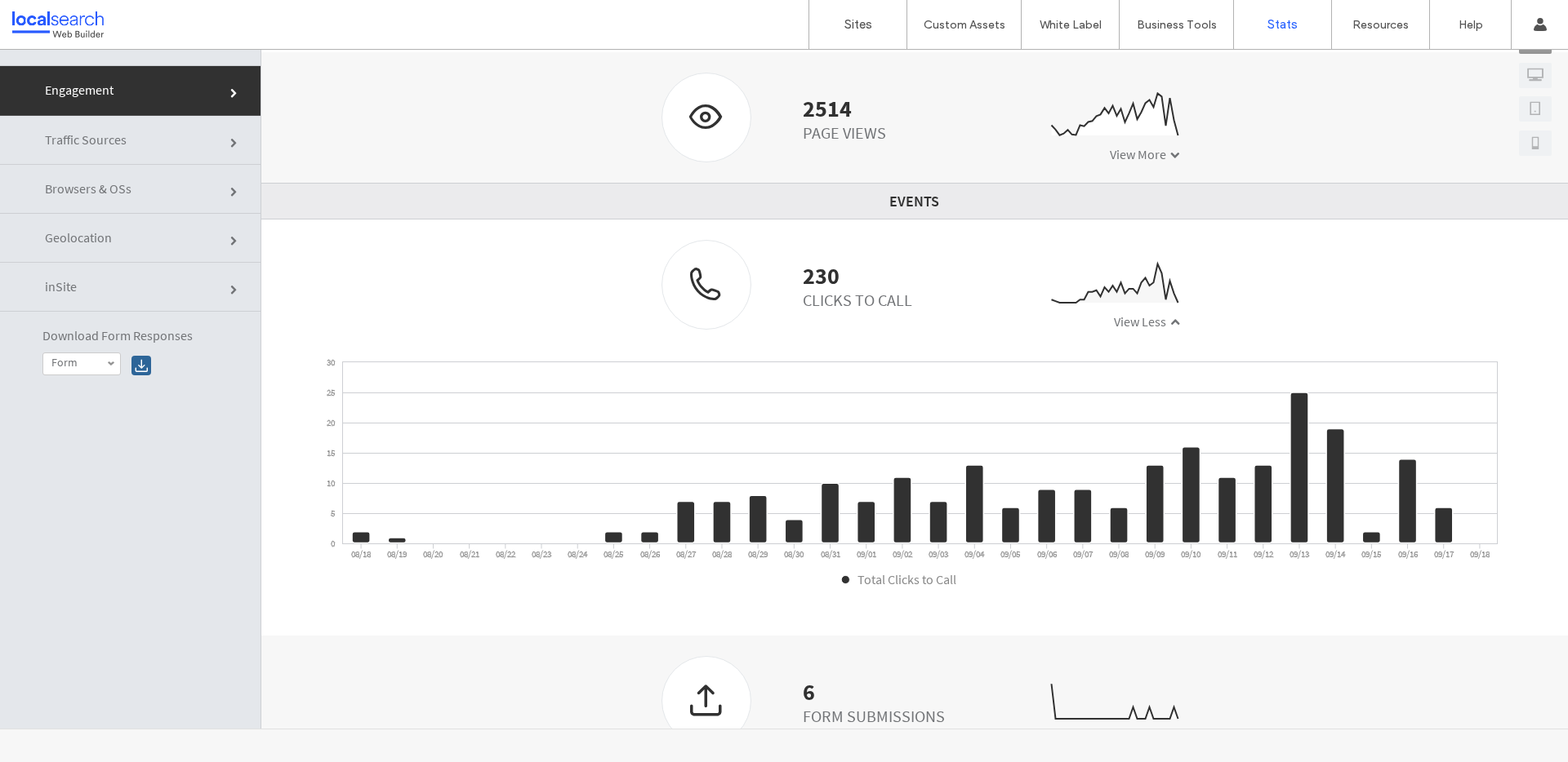
scroll to position [356, 0]
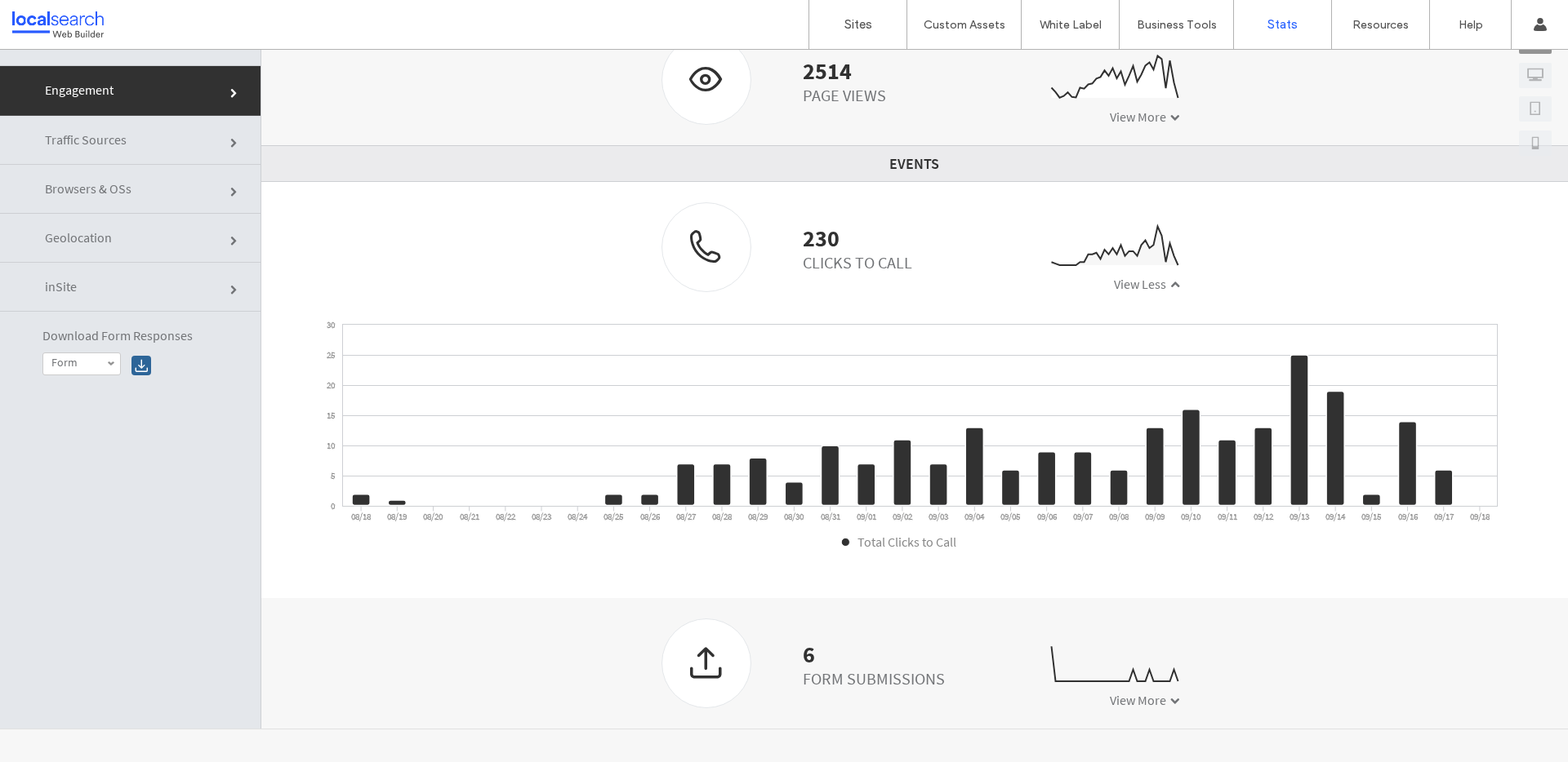
click at [1295, 559] on div "0 5 10 15 20 25 30 08/18 08/19 08/20 08/21 08/22 08/23 08/24 08/25 08/26 08/27 …" at bounding box center [914, 443] width 1306 height 245
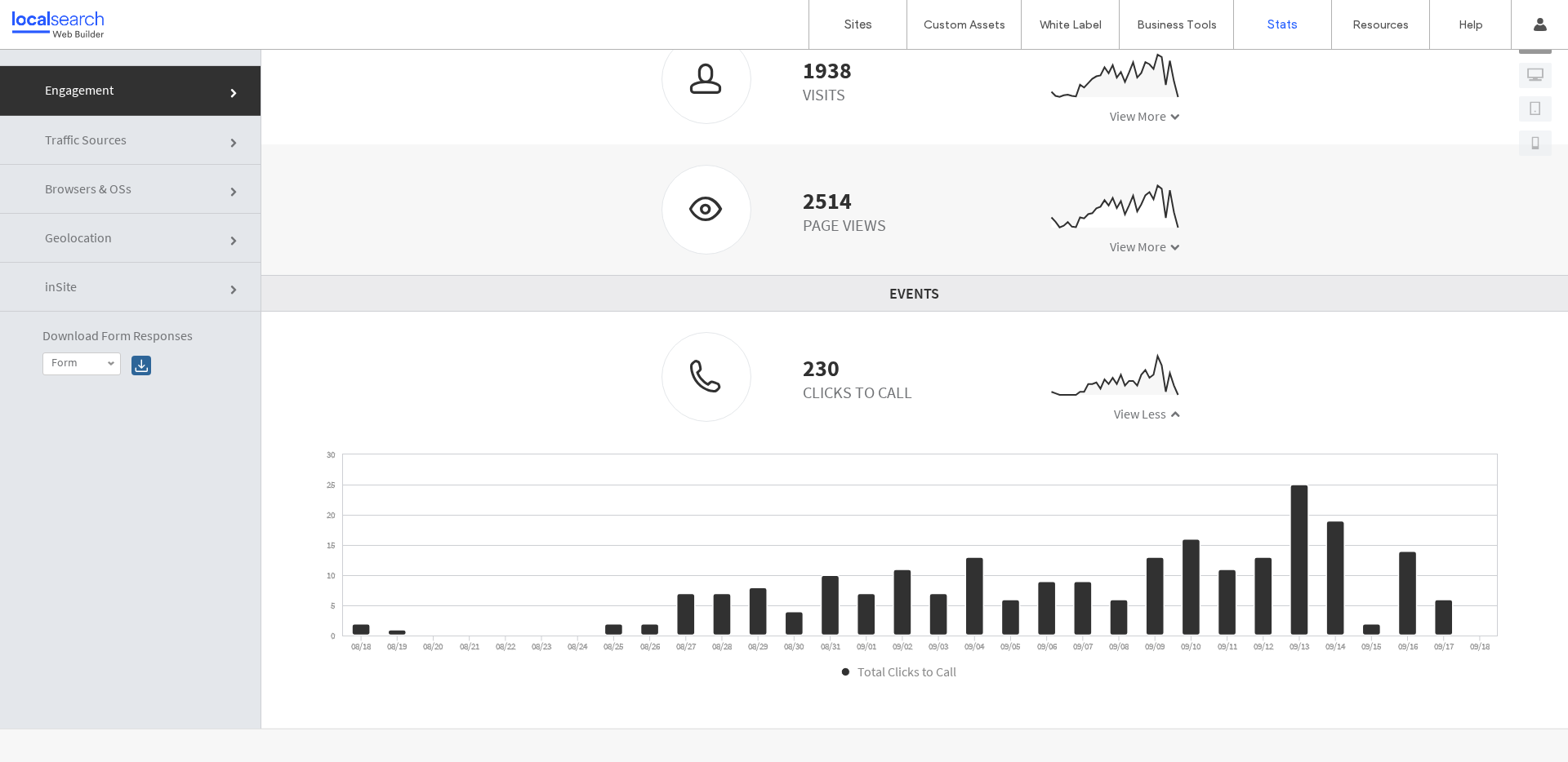
scroll to position [324, 0]
